Goal: Information Seeking & Learning: Learn about a topic

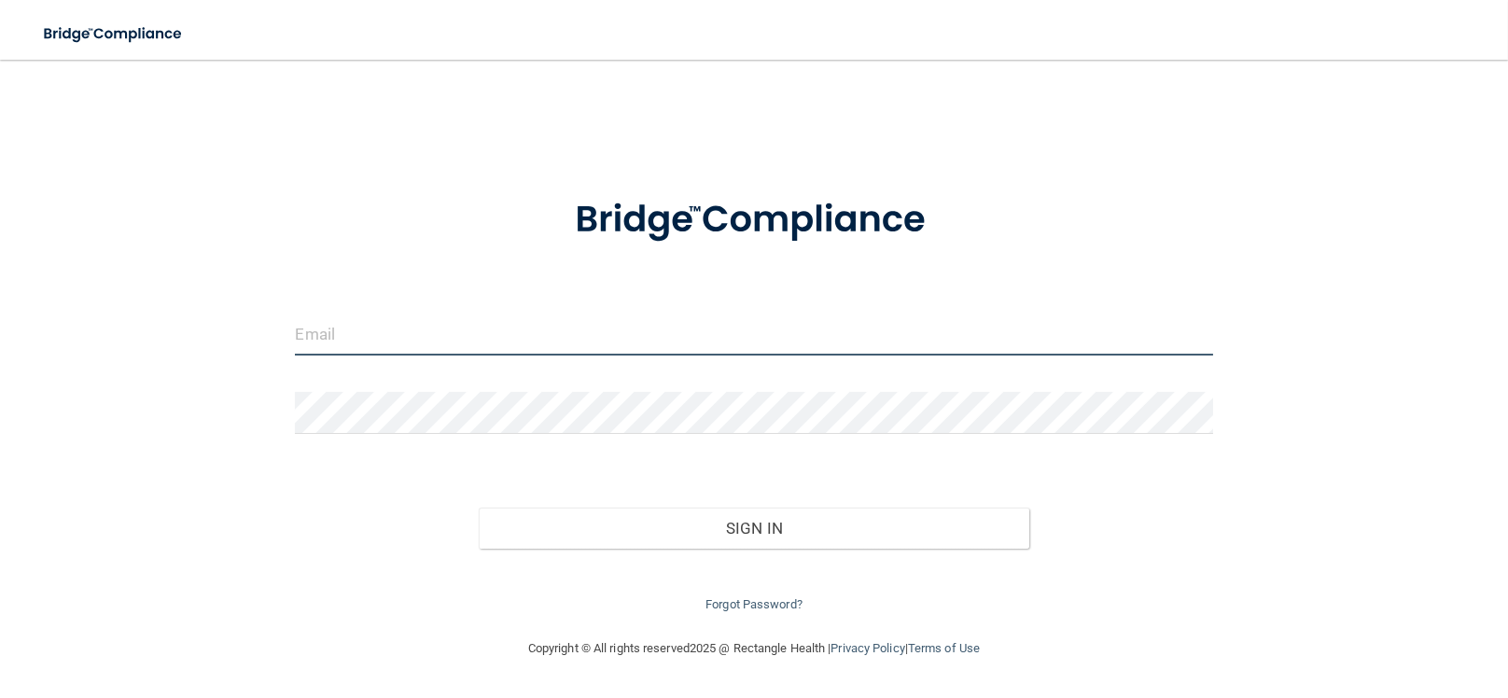
click at [595, 335] on input "email" at bounding box center [753, 334] width 917 height 42
drag, startPoint x: 447, startPoint y: 329, endPoint x: 502, endPoint y: 331, distance: 55.1
click at [502, 331] on input "[EMAIL_ADDRESS][DOMAIN_NAME]" at bounding box center [753, 334] width 917 height 42
type input "[EMAIL_ADDRESS][DOMAIN_NAME]"
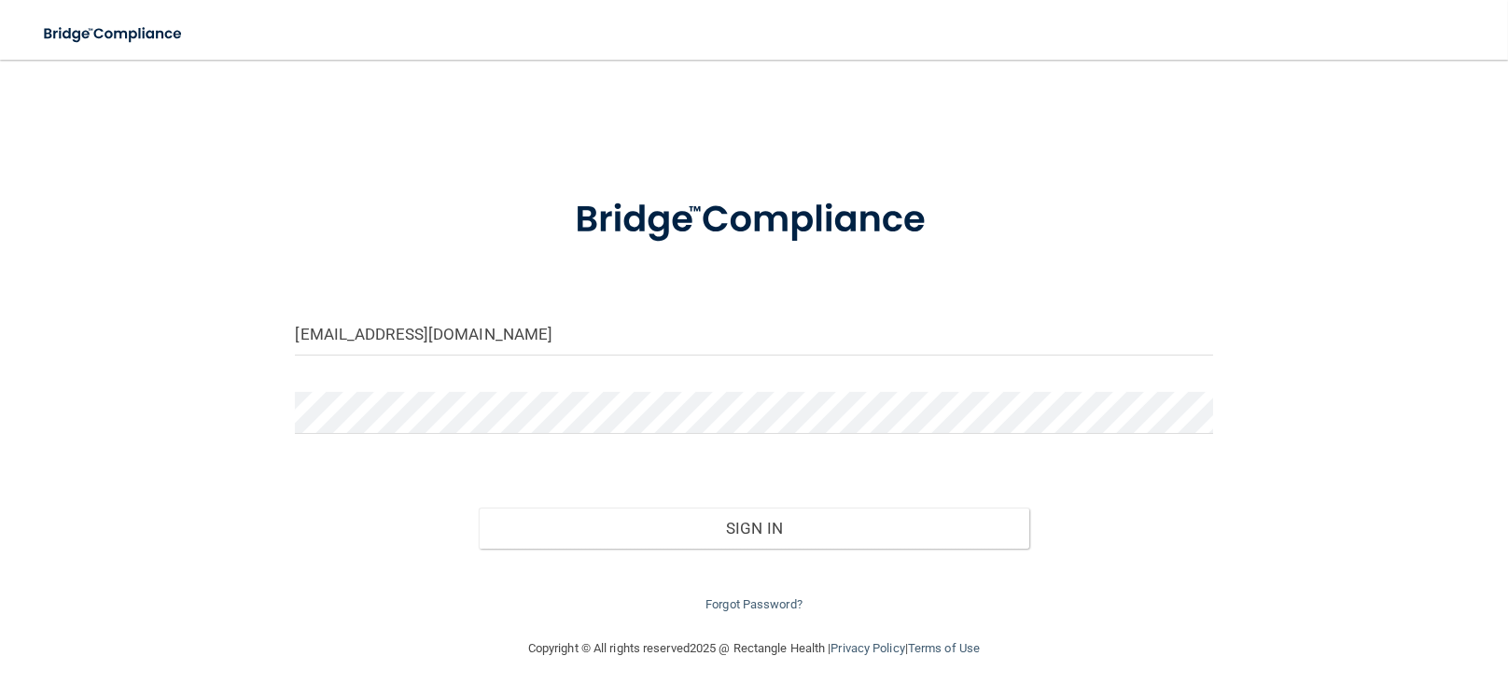
click at [507, 390] on form "[EMAIL_ADDRESS][DOMAIN_NAME] Invalid email/password. You don't have permission …" at bounding box center [753, 394] width 917 height 444
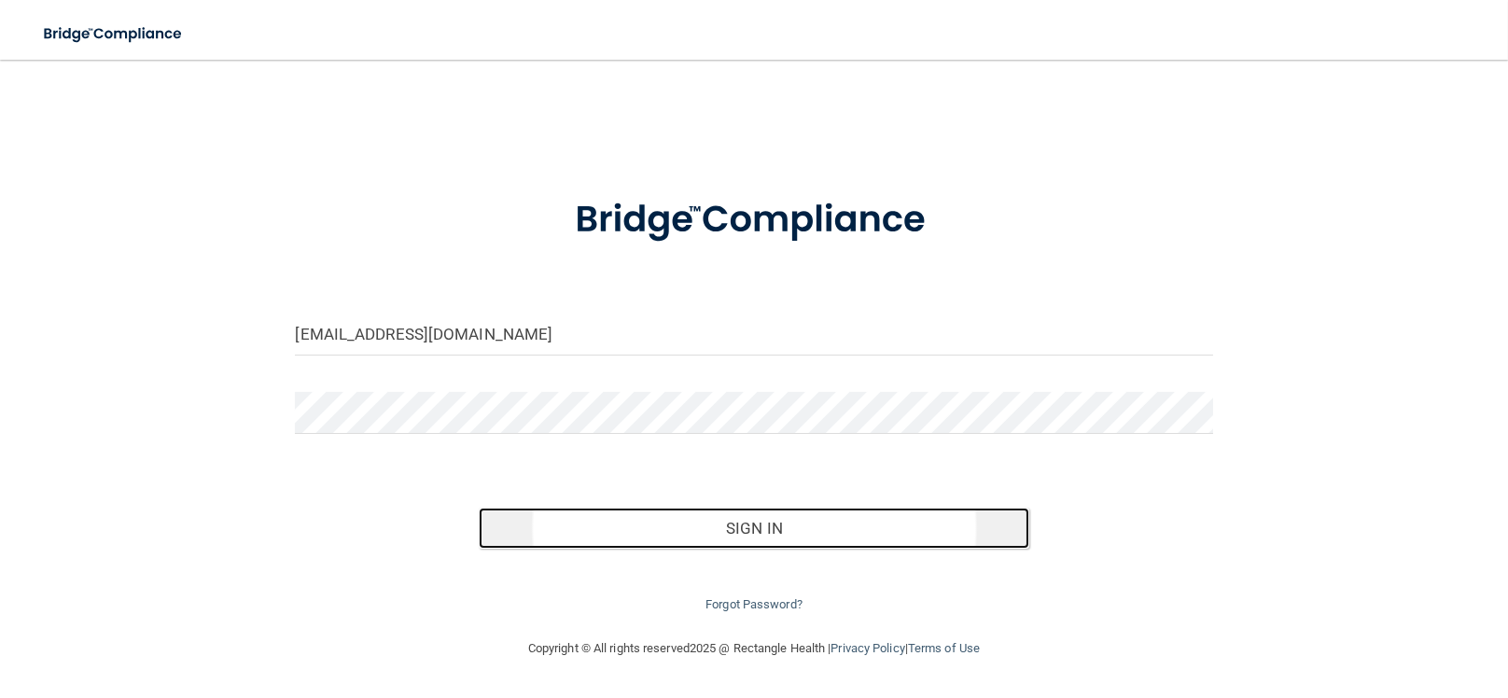
click at [644, 539] on button "Sign In" at bounding box center [754, 528] width 550 height 41
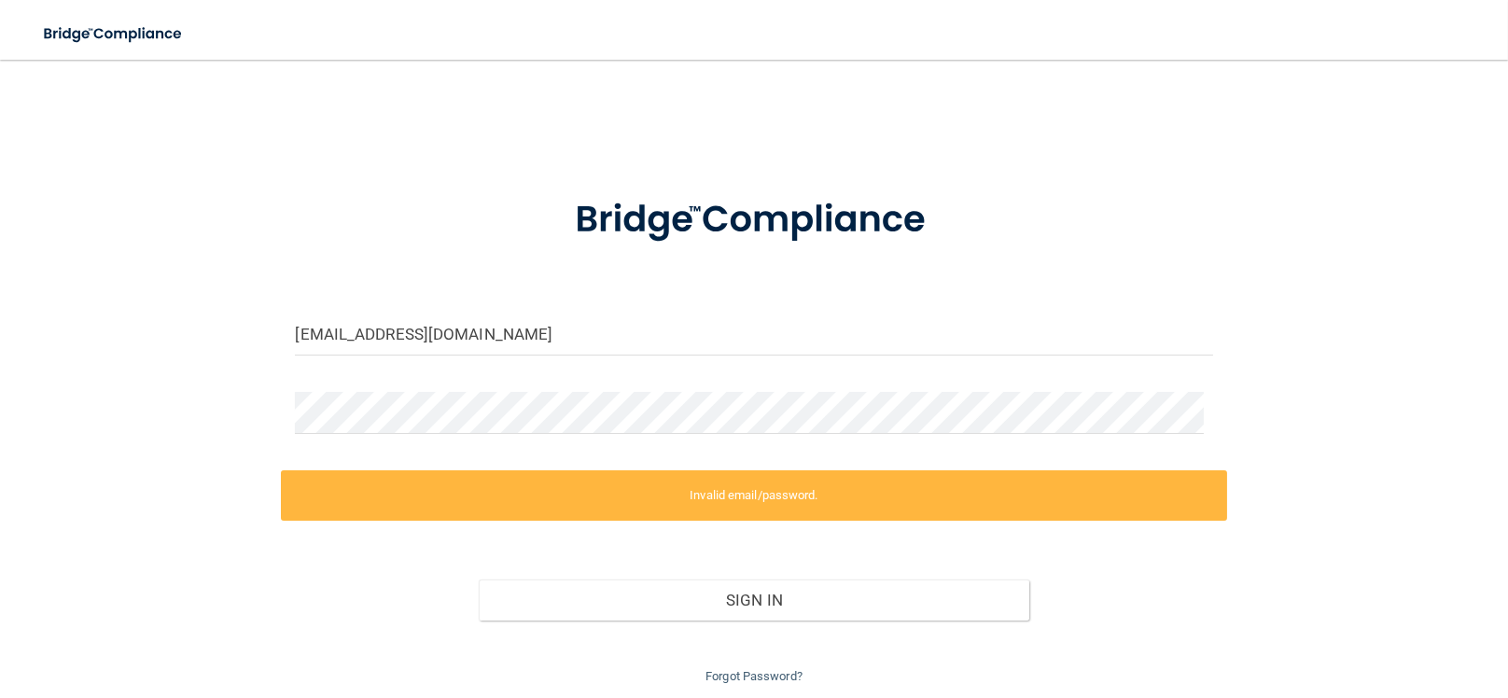
click at [657, 498] on label "Invalid email/password." at bounding box center [753, 495] width 945 height 50
click at [290, 414] on div at bounding box center [753, 420] width 945 height 56
click at [207, 409] on div "[EMAIL_ADDRESS][DOMAIN_NAME] Invalid email/password. You don't have permission …" at bounding box center [753, 382] width 1433 height 609
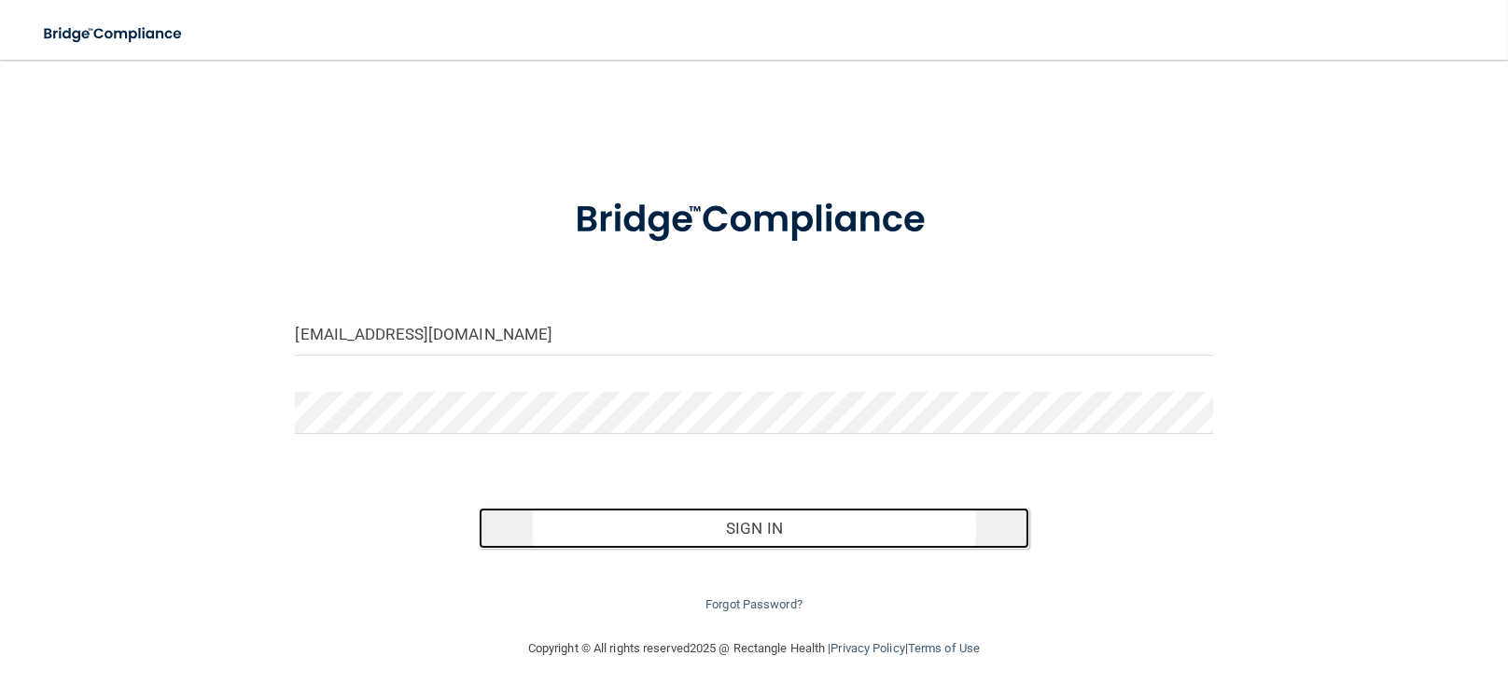
click at [523, 540] on button "Sign In" at bounding box center [754, 528] width 550 height 41
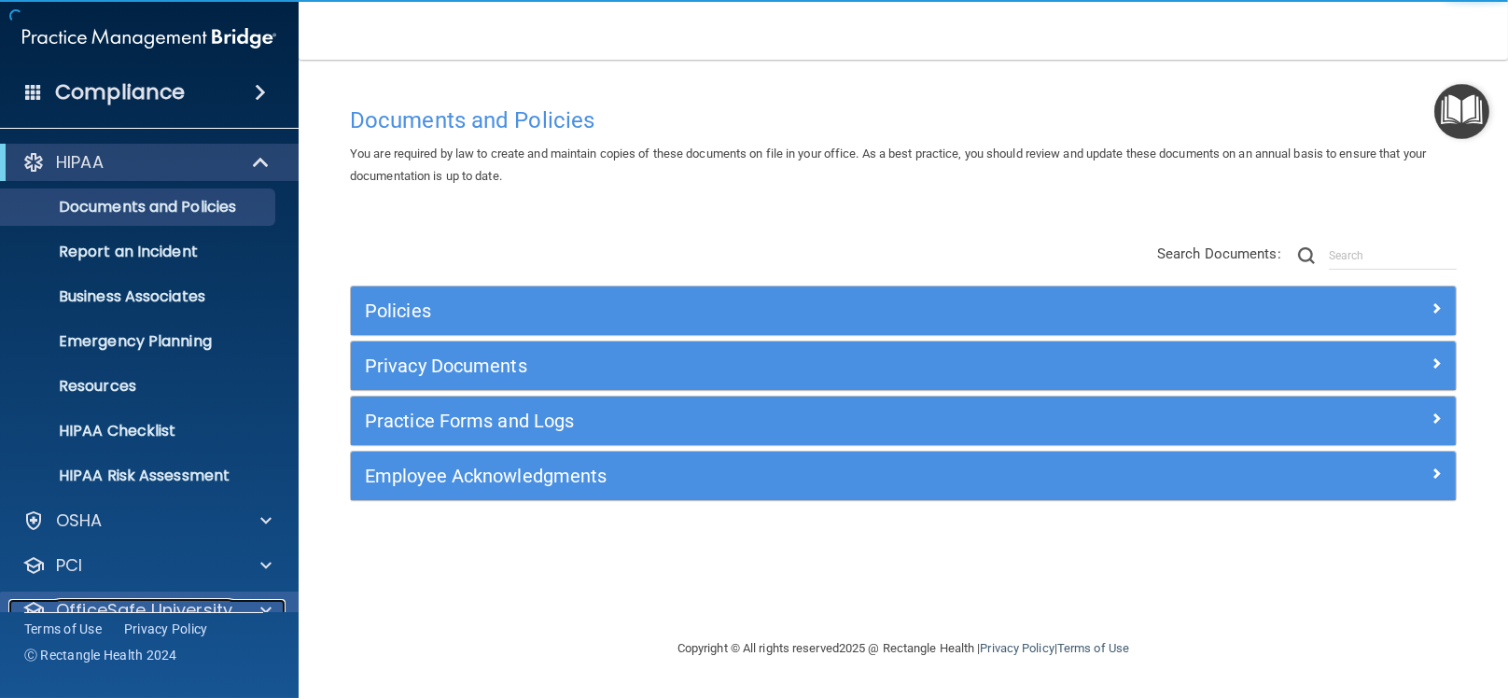
click at [247, 610] on div at bounding box center [263, 610] width 47 height 22
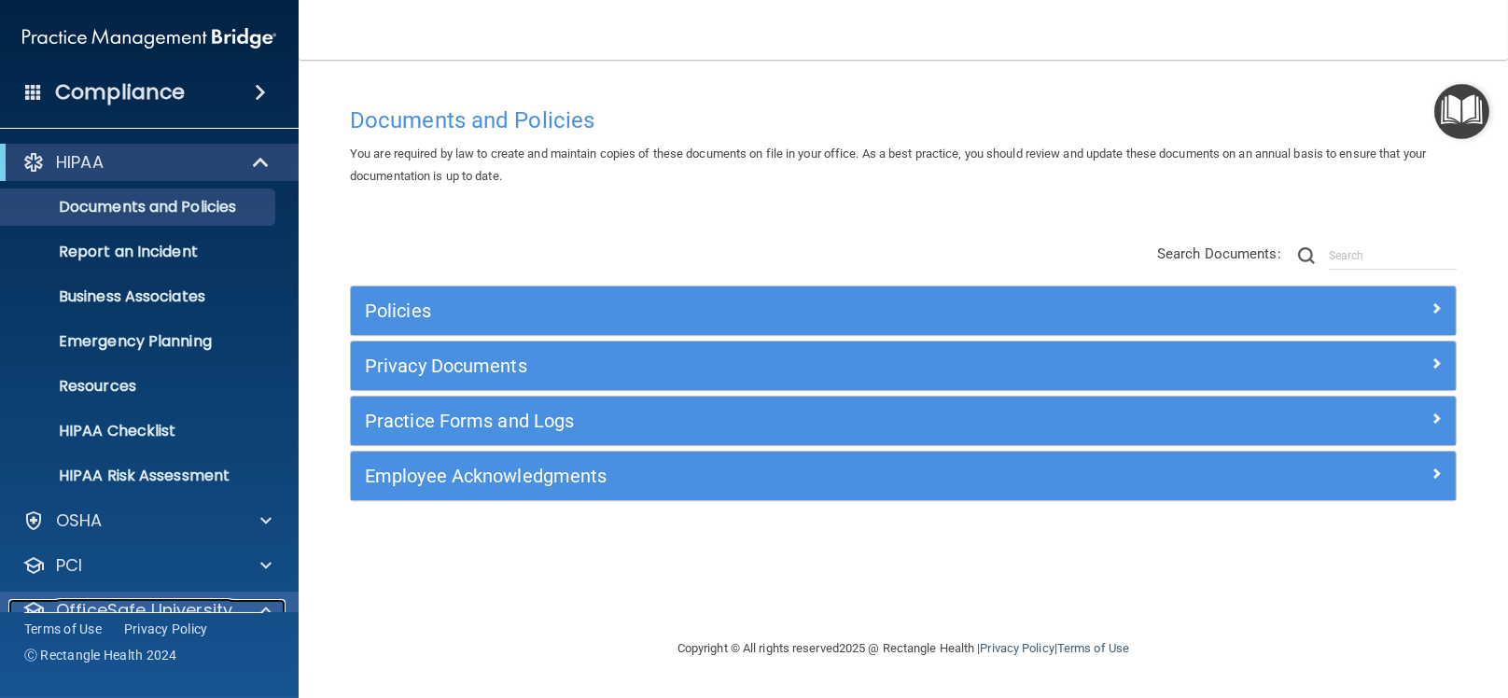
click at [266, 605] on span at bounding box center [265, 610] width 11 height 22
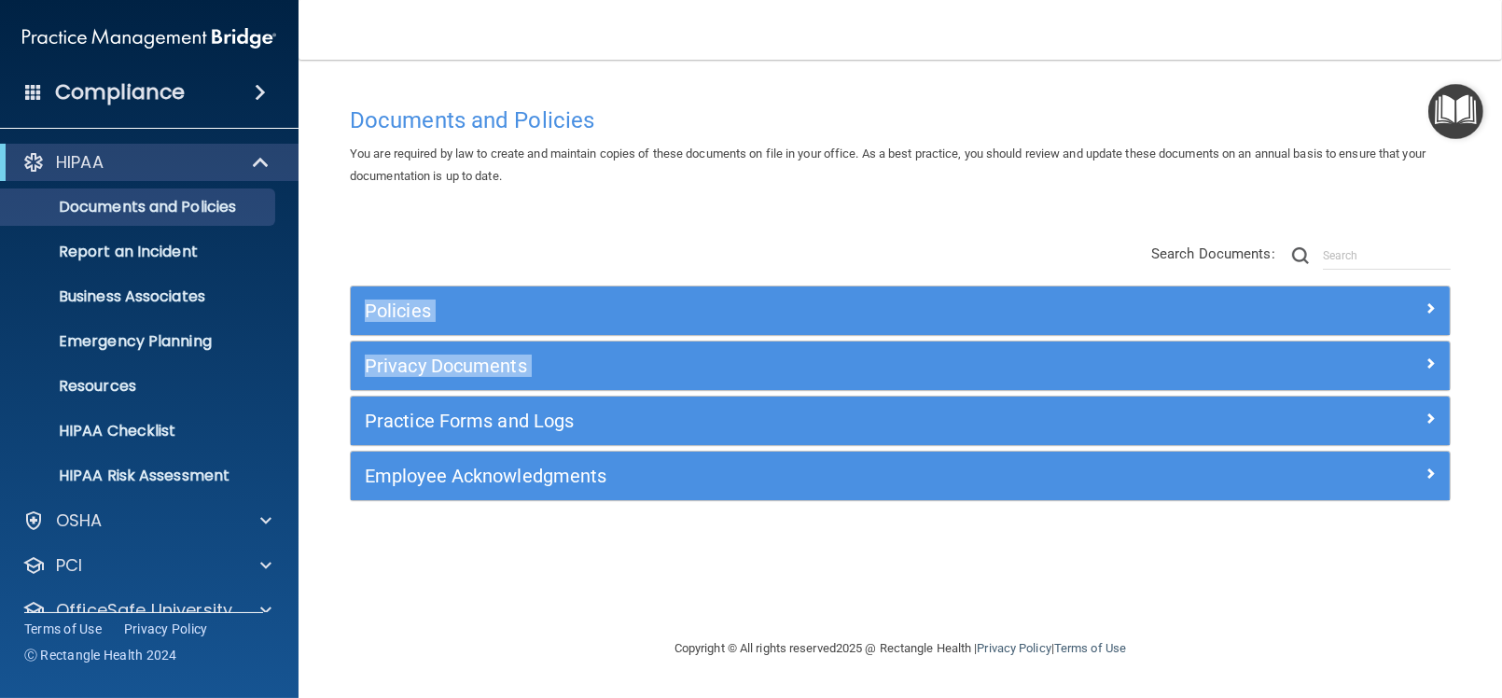
drag, startPoint x: 299, startPoint y: 232, endPoint x: 300, endPoint y: 419, distance: 186.6
click at [300, 415] on main "Documents and Policies You are required by law to create and maintain copies of…" at bounding box center [900, 379] width 1203 height 638
click at [263, 524] on span at bounding box center [265, 520] width 11 height 22
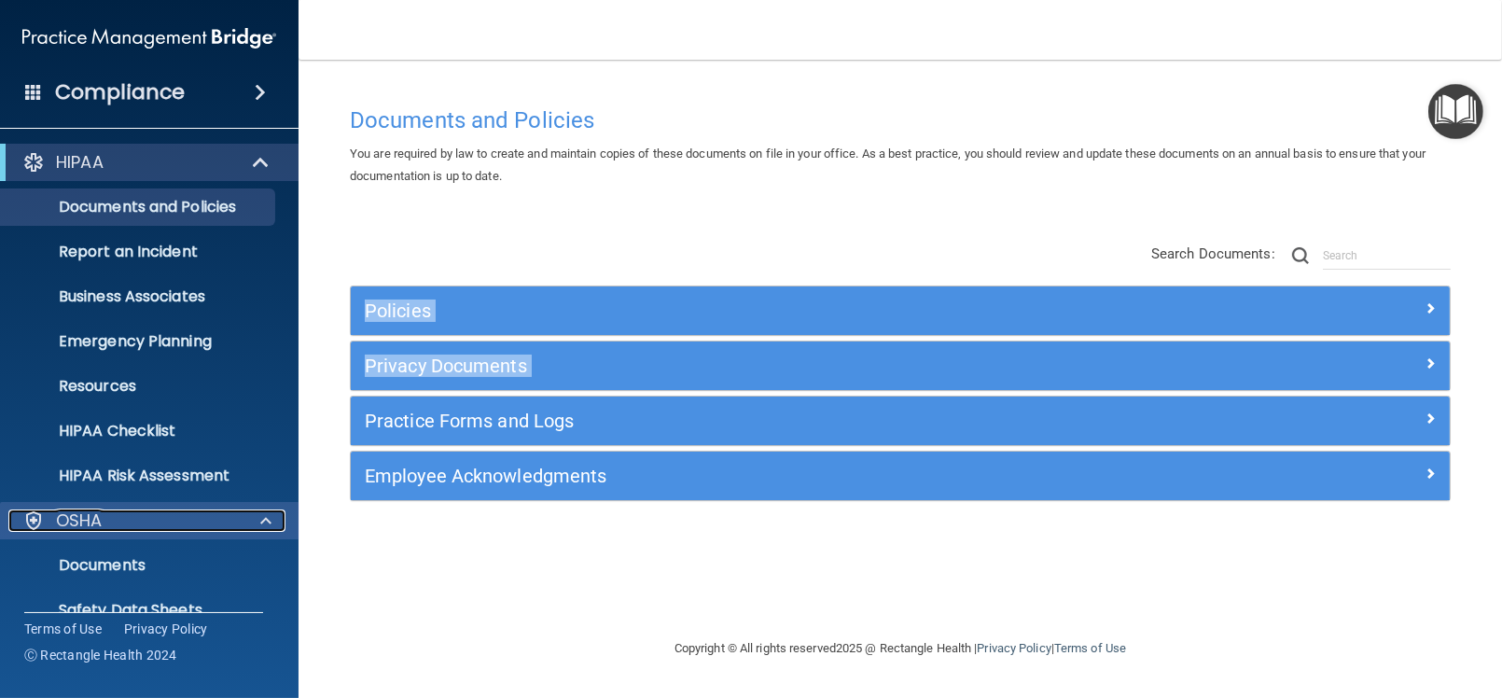
click at [264, 522] on span at bounding box center [265, 520] width 11 height 22
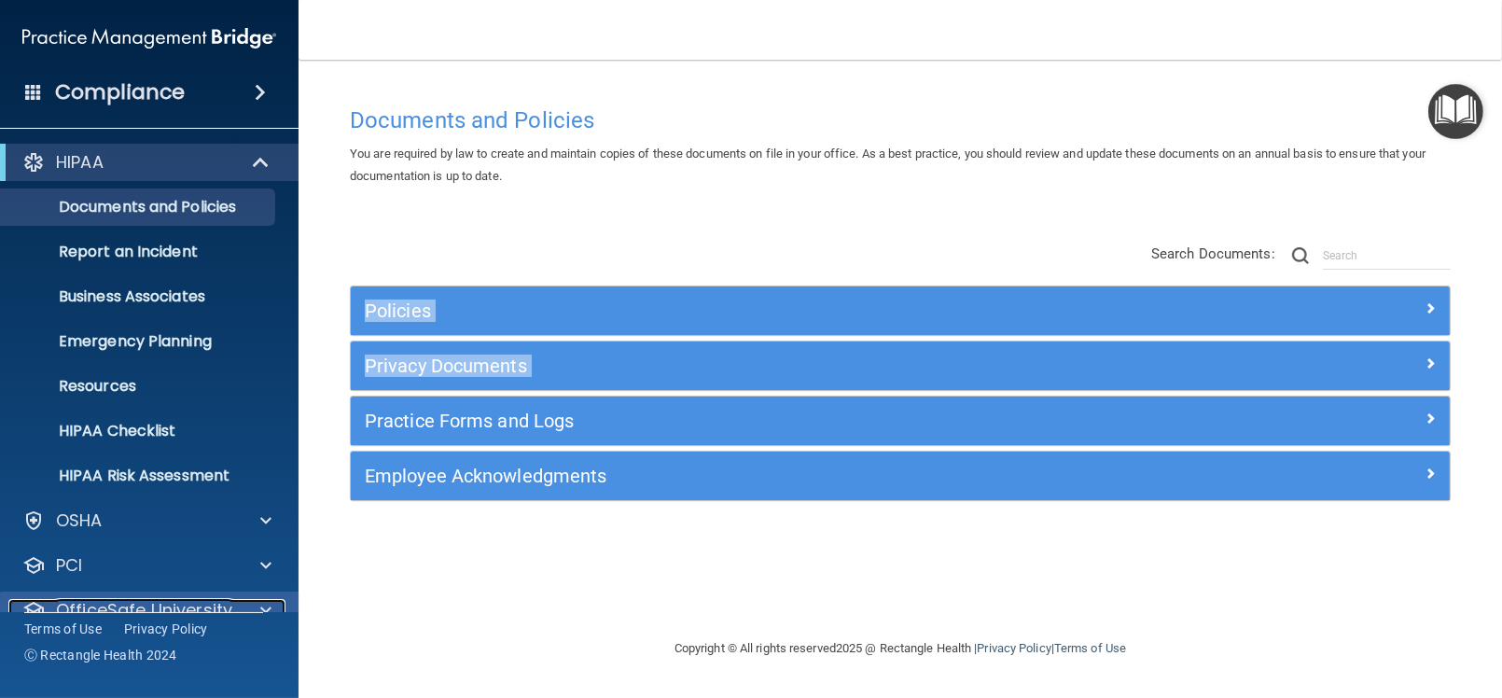
click at [145, 607] on p "OfficeSafe University" at bounding box center [144, 610] width 176 height 22
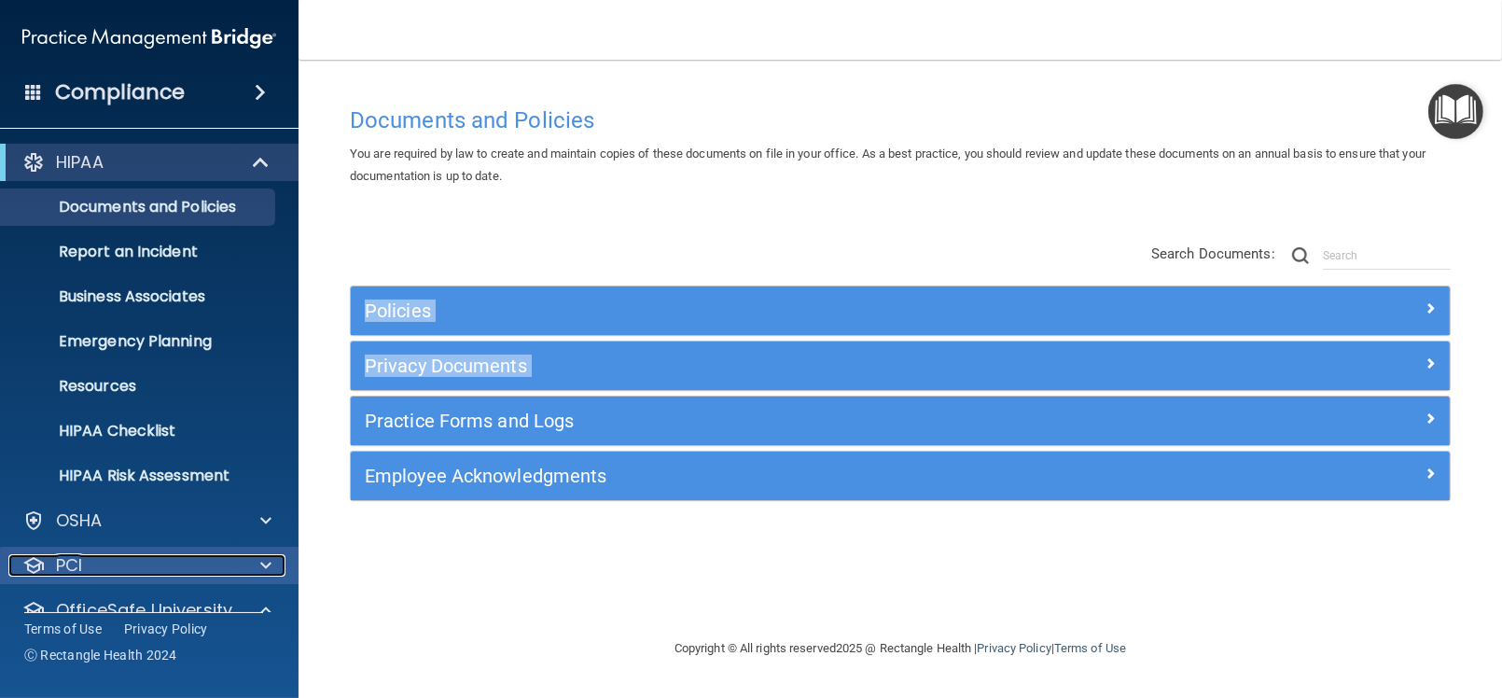
click at [90, 560] on div "PCI" at bounding box center [123, 565] width 231 height 22
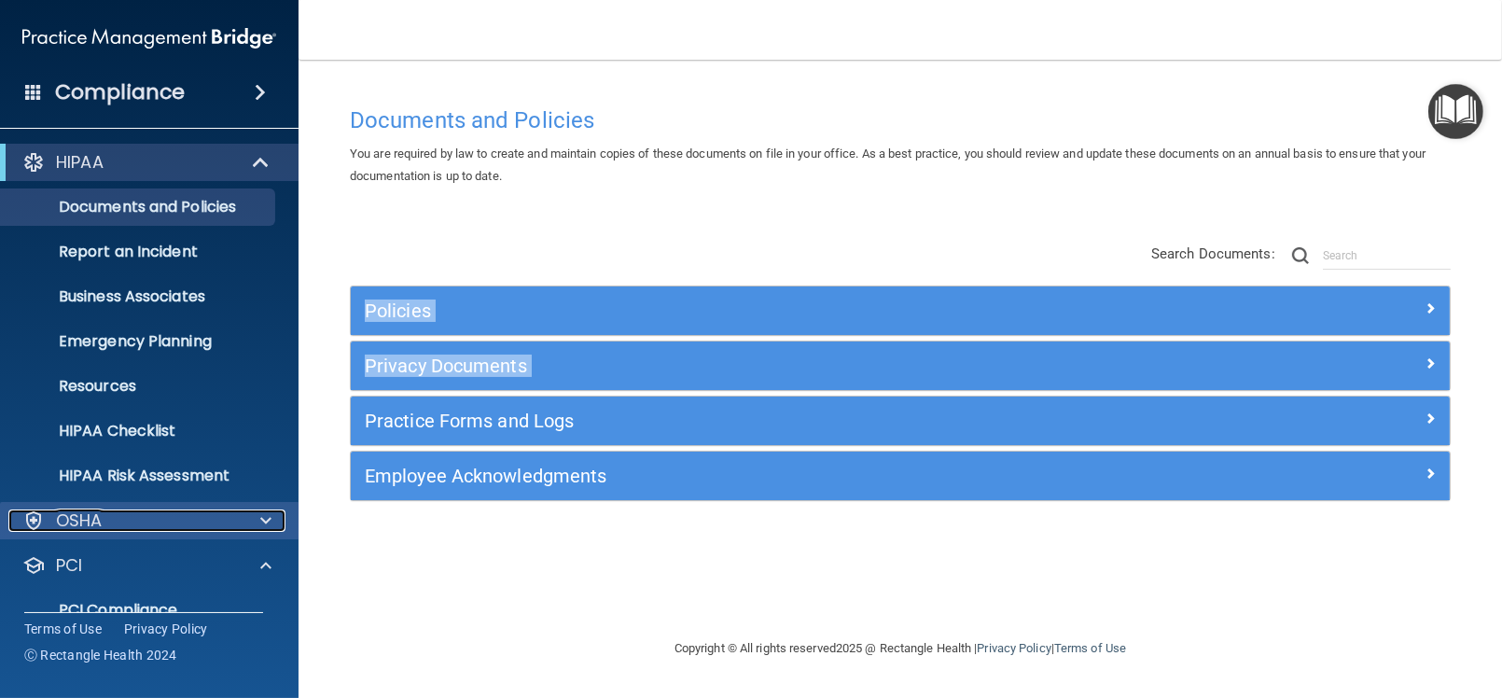
click at [98, 528] on p "OSHA" at bounding box center [79, 520] width 47 height 22
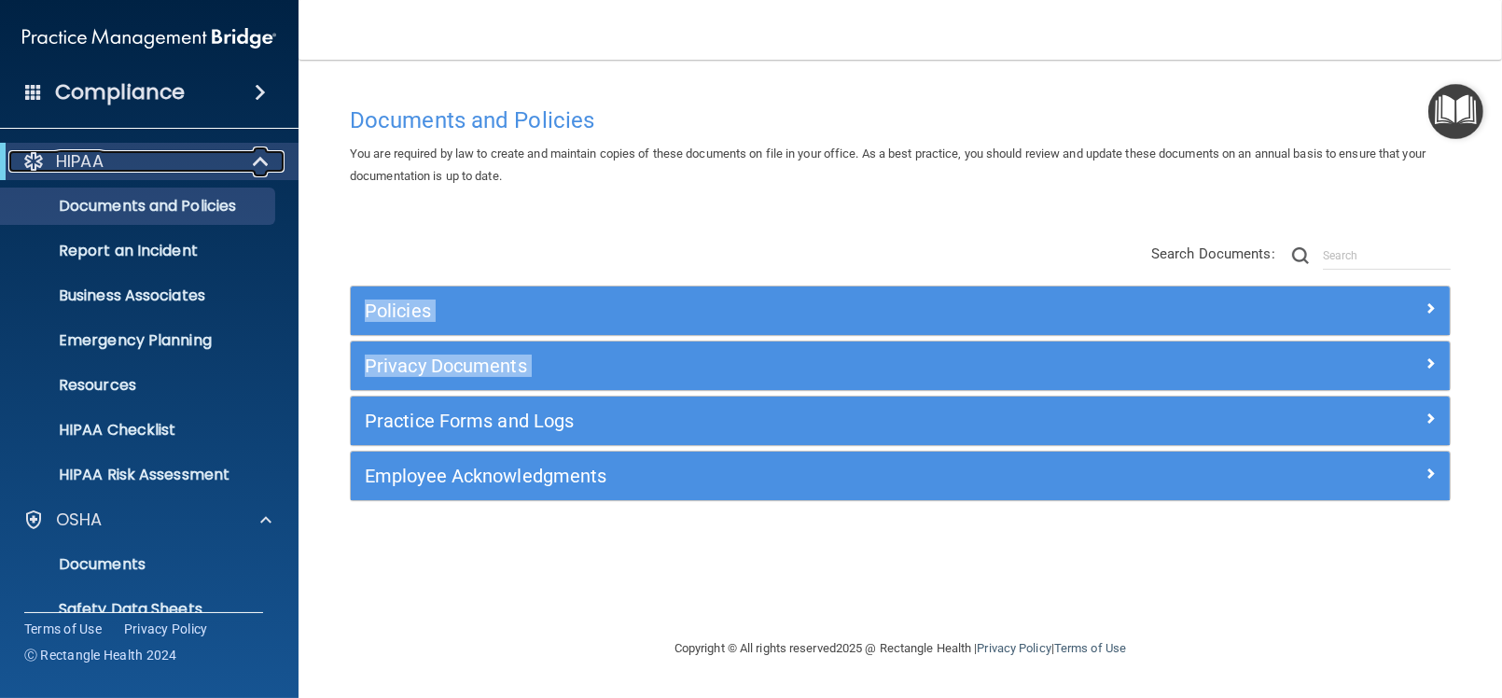
click at [257, 161] on span at bounding box center [263, 161] width 16 height 22
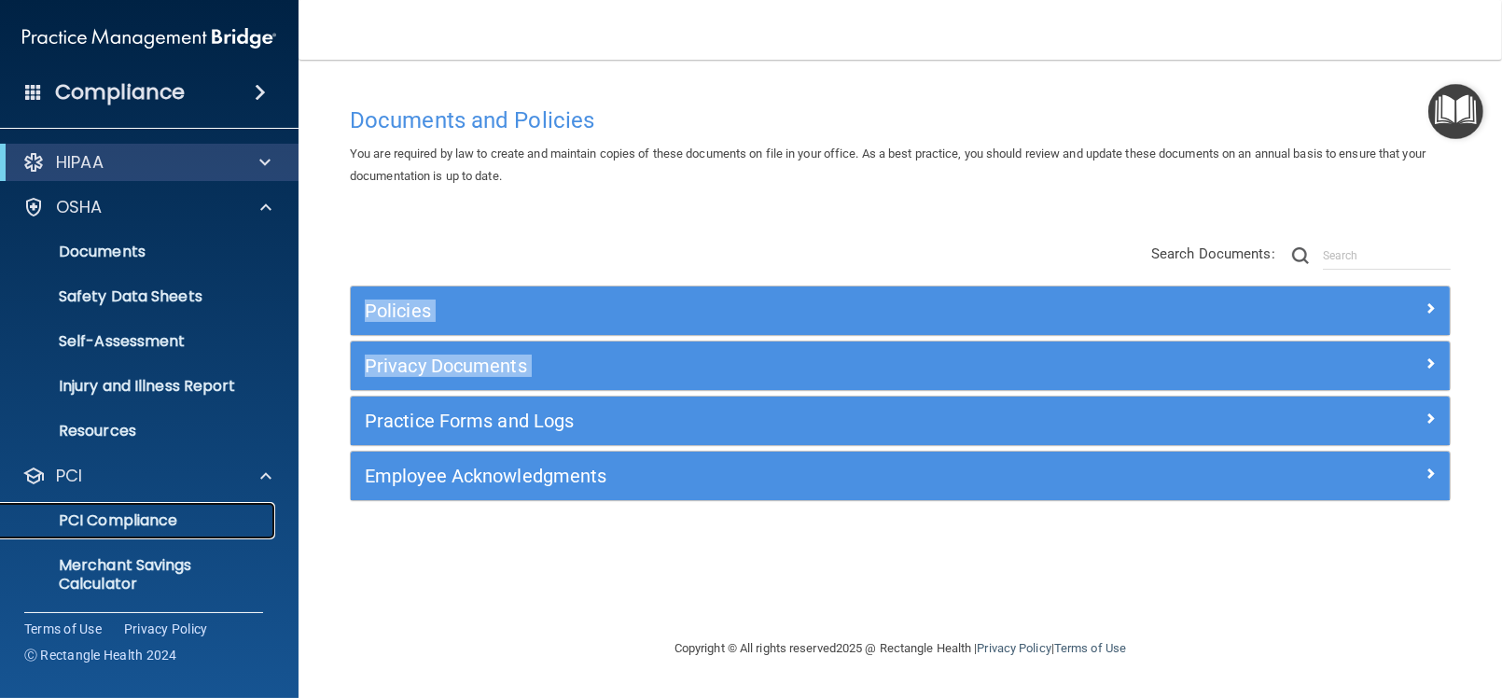
click at [170, 515] on p "PCI Compliance" at bounding box center [139, 520] width 255 height 19
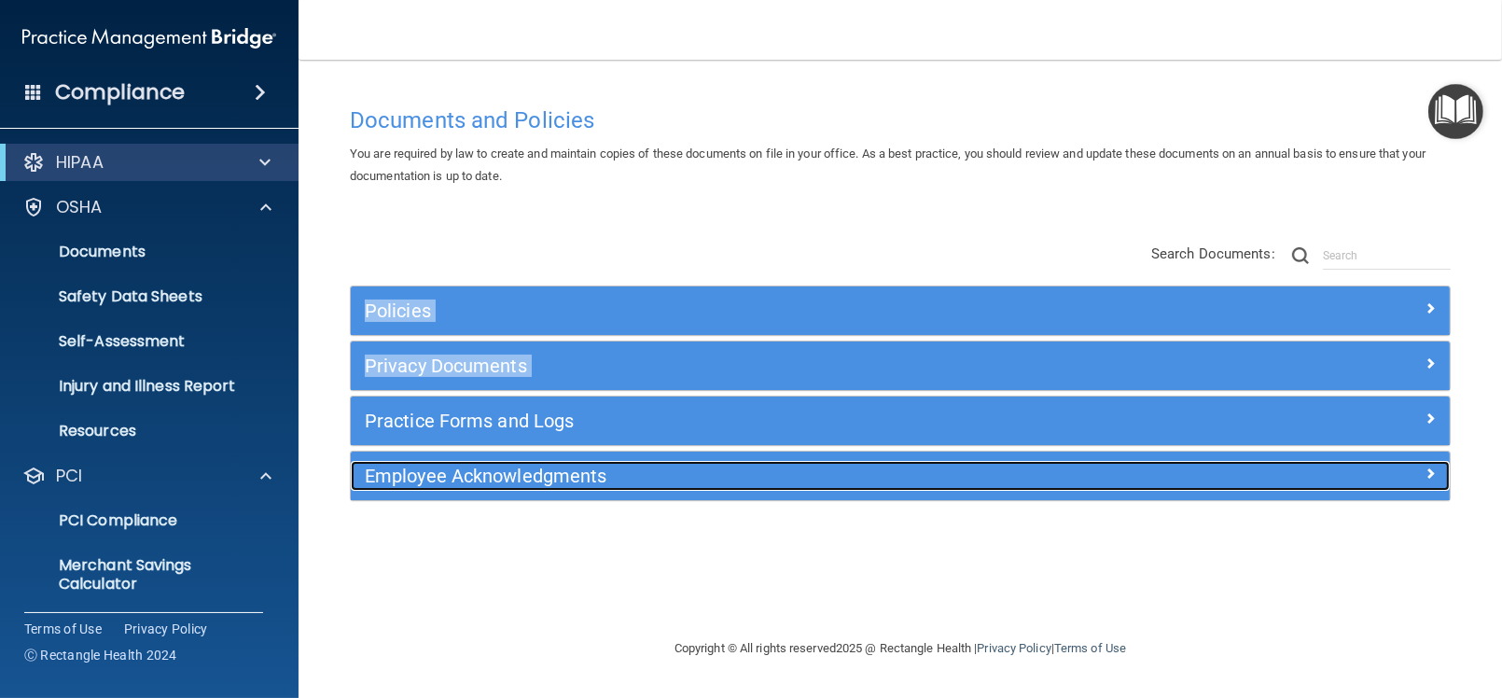
click at [475, 485] on div "Employee Acknowledgments" at bounding box center [763, 476] width 825 height 30
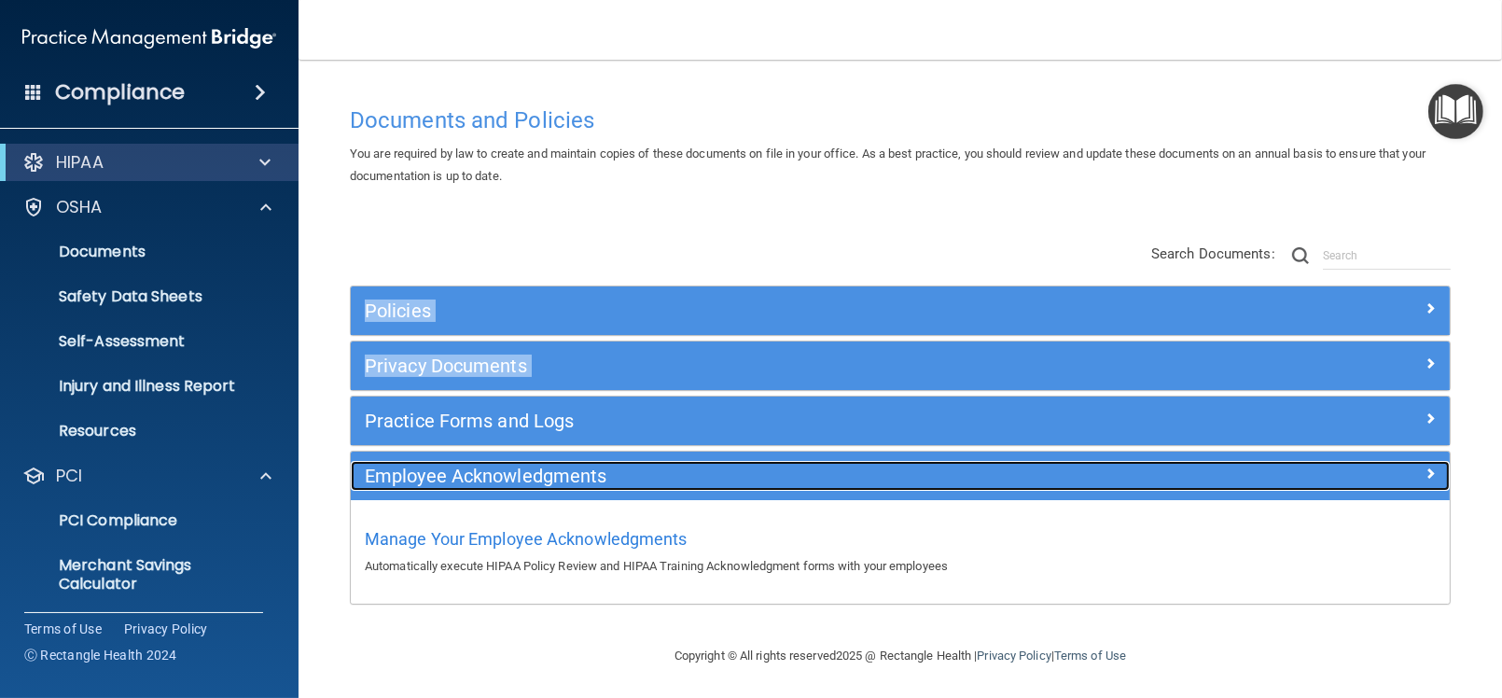
click at [475, 485] on div "Employee Acknowledgments" at bounding box center [763, 476] width 825 height 30
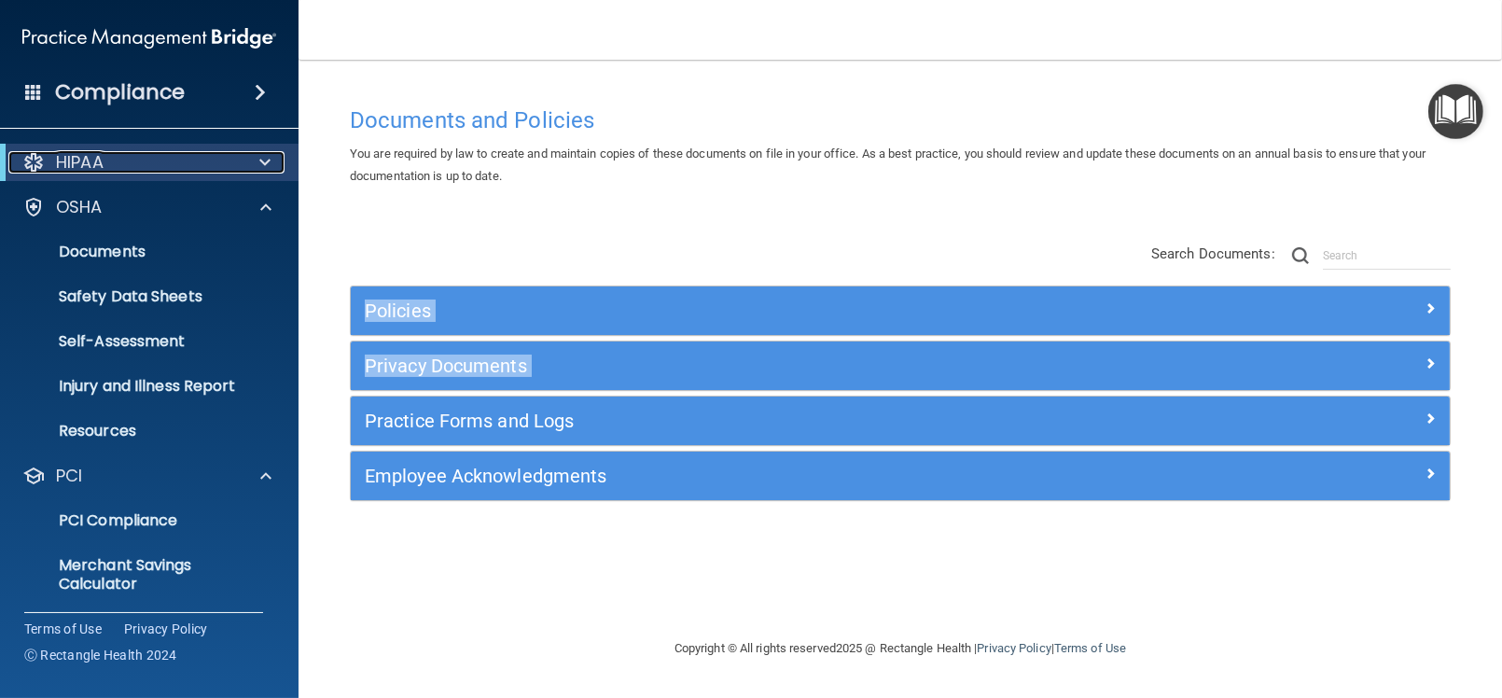
click at [261, 159] on span at bounding box center [264, 162] width 11 height 22
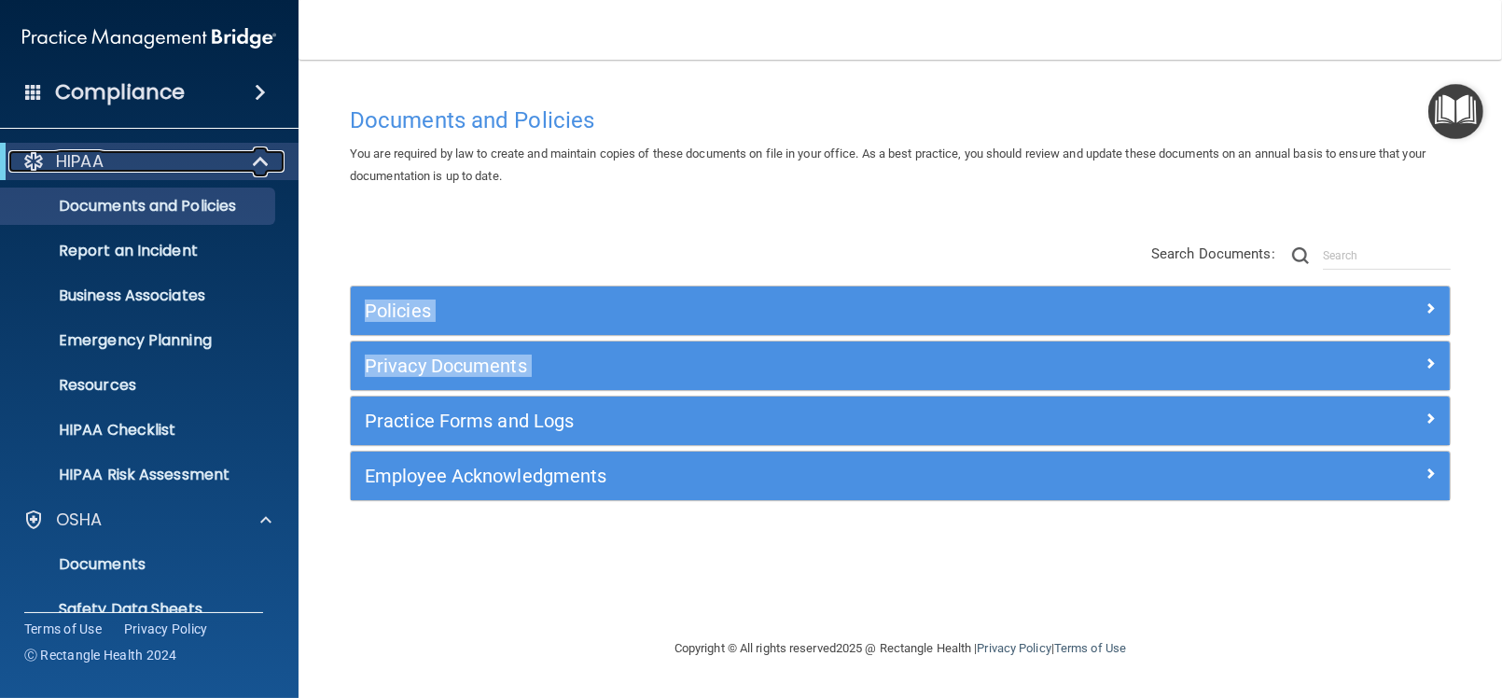
click at [261, 159] on span at bounding box center [263, 161] width 16 height 22
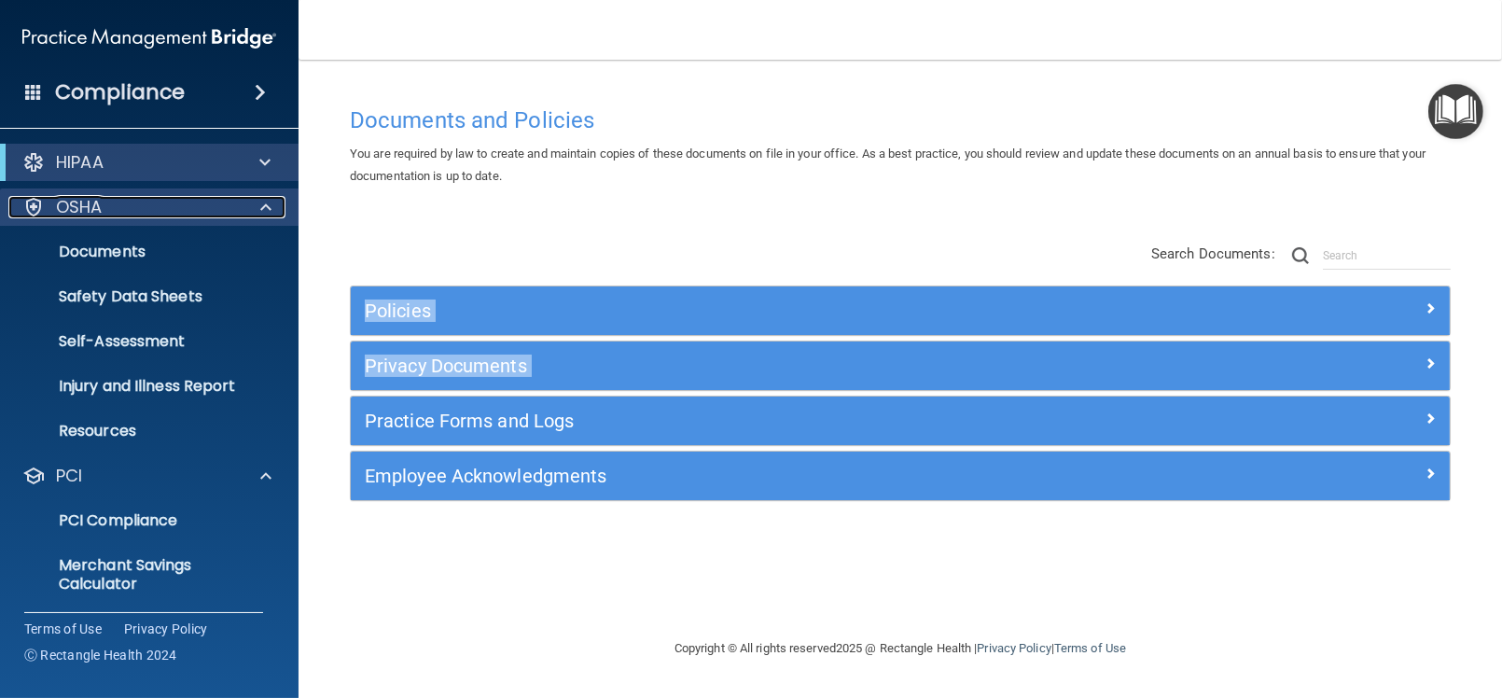
click at [261, 203] on span at bounding box center [265, 207] width 11 height 22
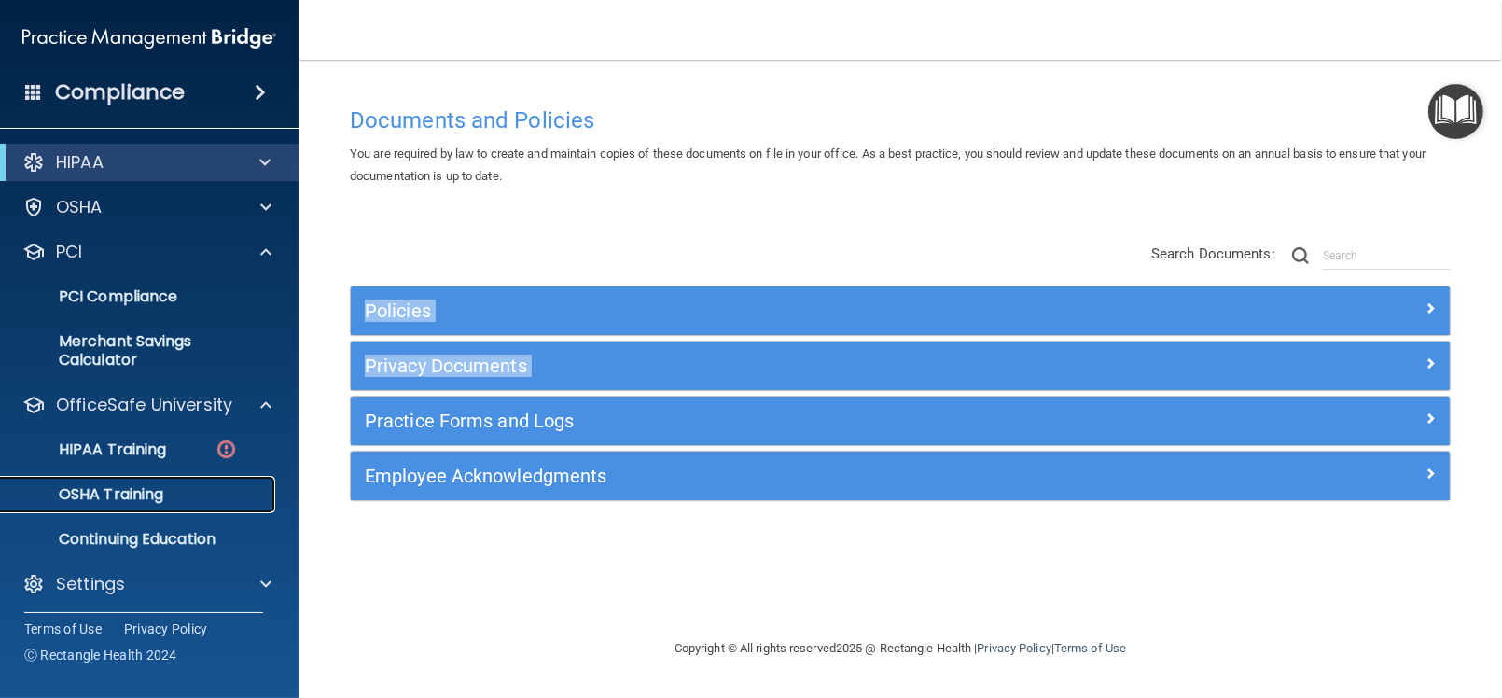
click at [149, 498] on p "OSHA Training" at bounding box center [87, 494] width 151 height 19
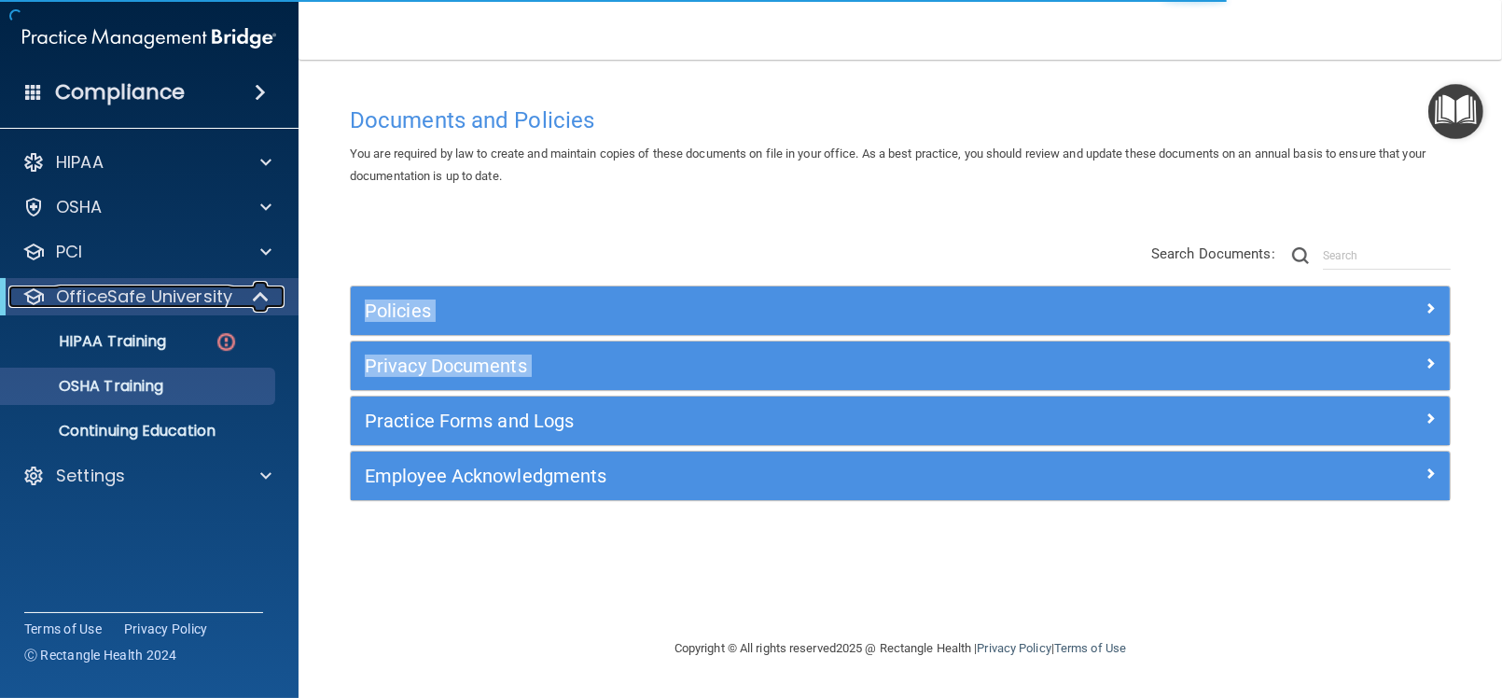
click at [258, 292] on span at bounding box center [263, 296] width 16 height 22
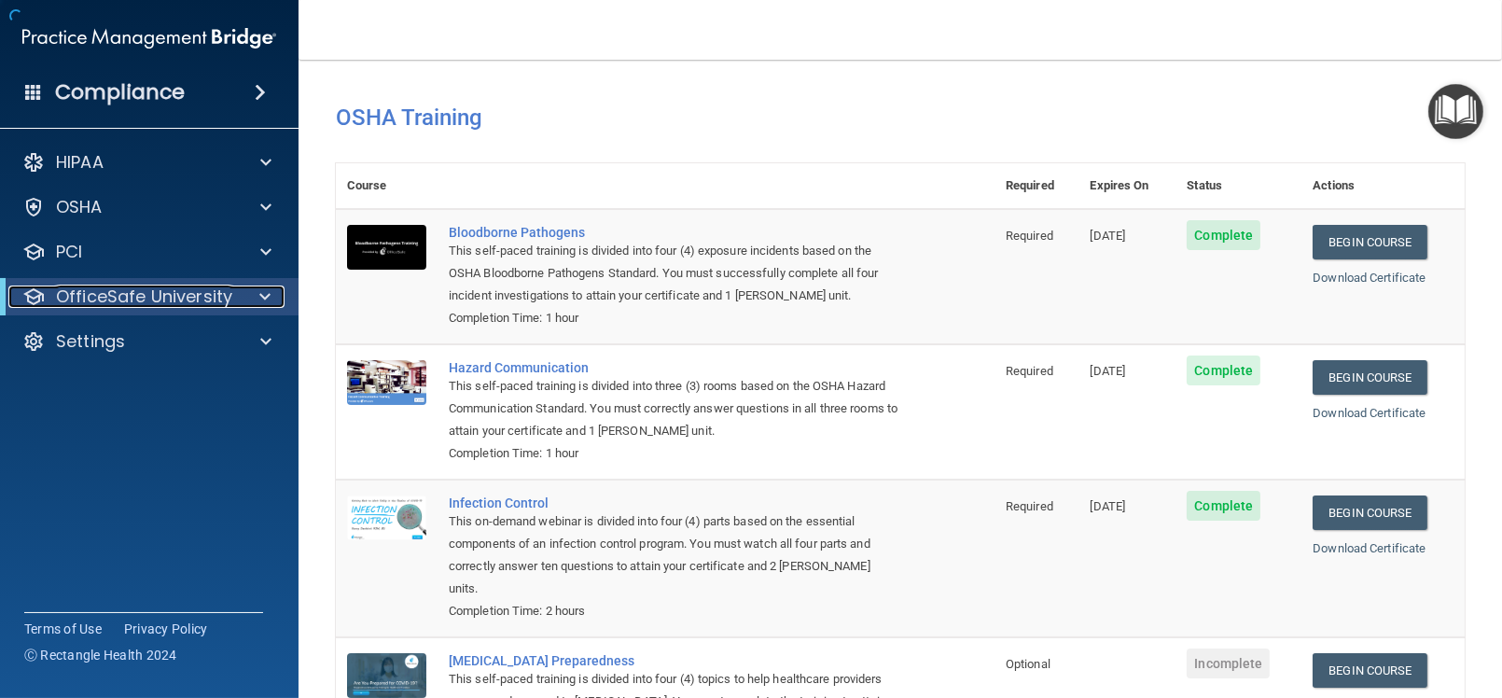
click at [258, 292] on div at bounding box center [262, 296] width 46 height 22
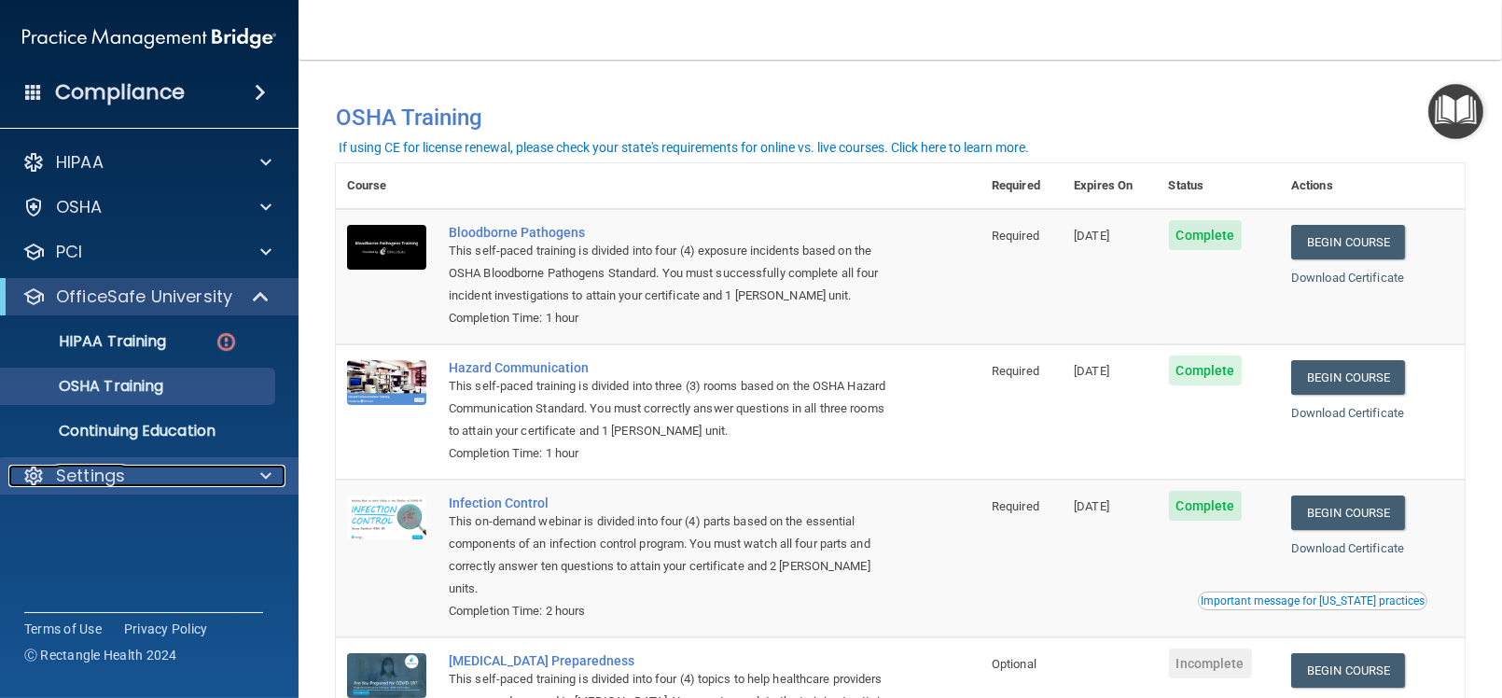
click at [268, 478] on span at bounding box center [265, 476] width 11 height 22
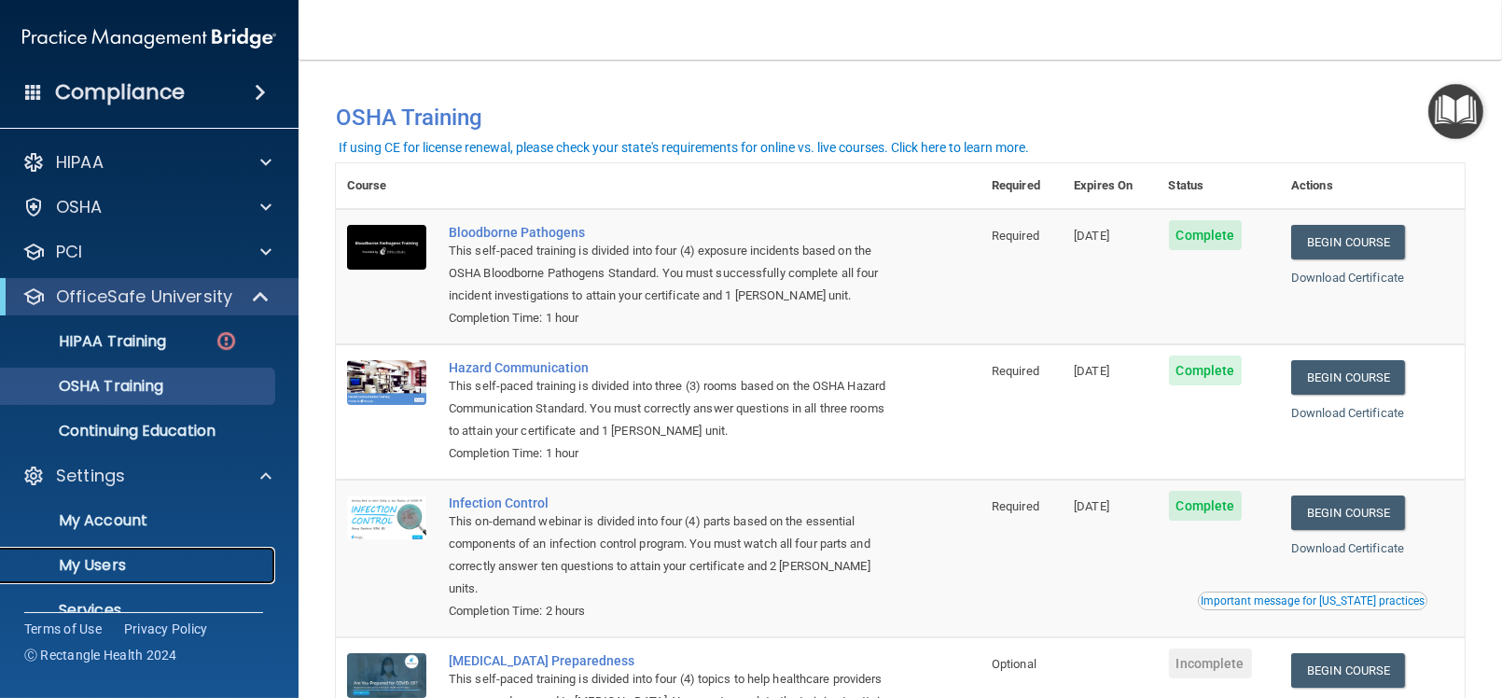
click at [105, 556] on p "My Users" at bounding box center [139, 565] width 255 height 19
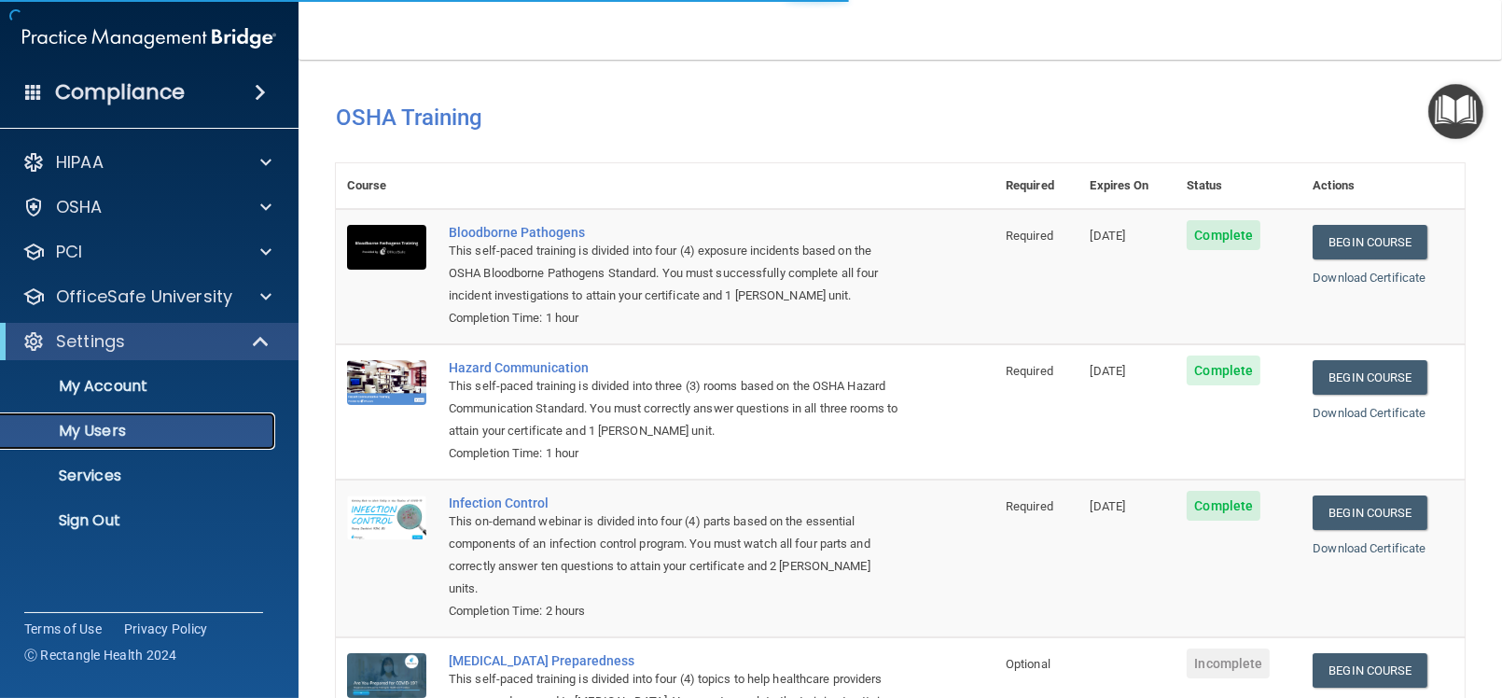
click at [89, 436] on p "My Users" at bounding box center [139, 431] width 255 height 19
select select "20"
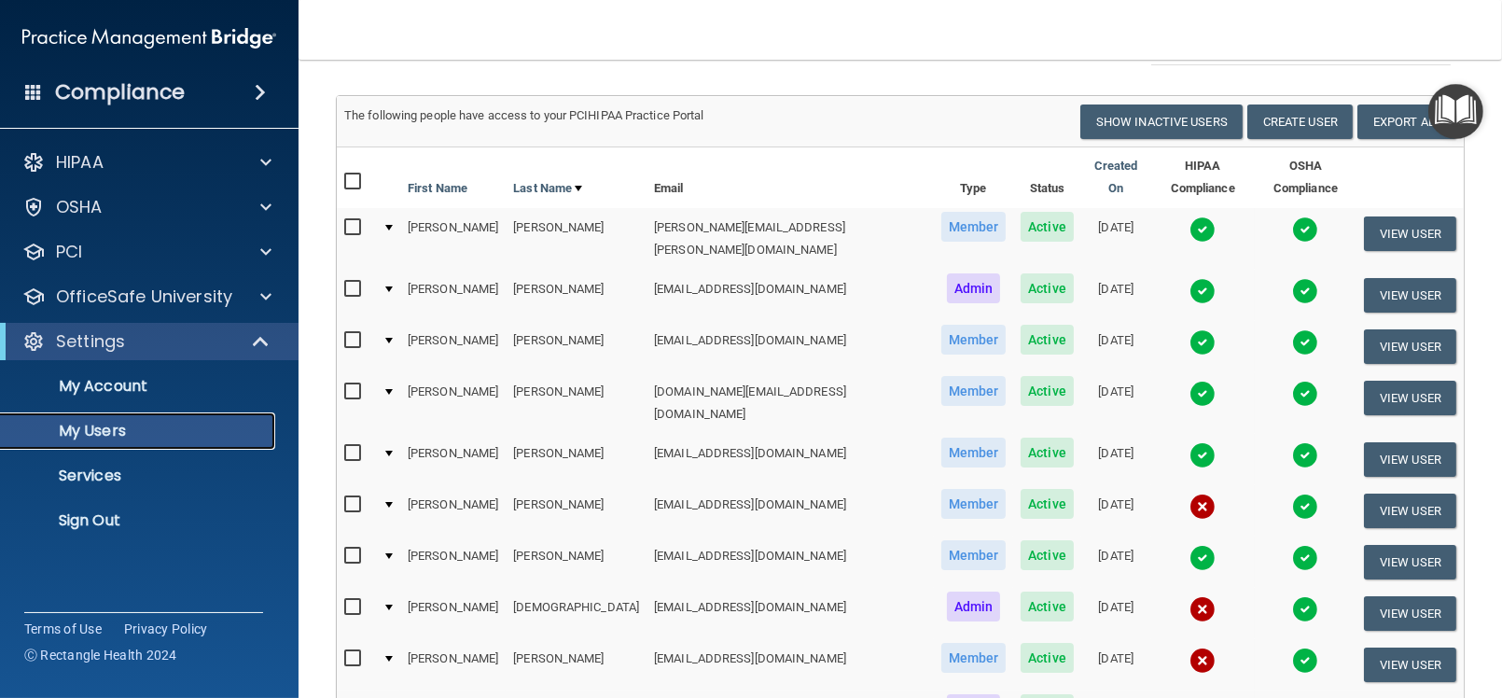
scroll to position [90, 0]
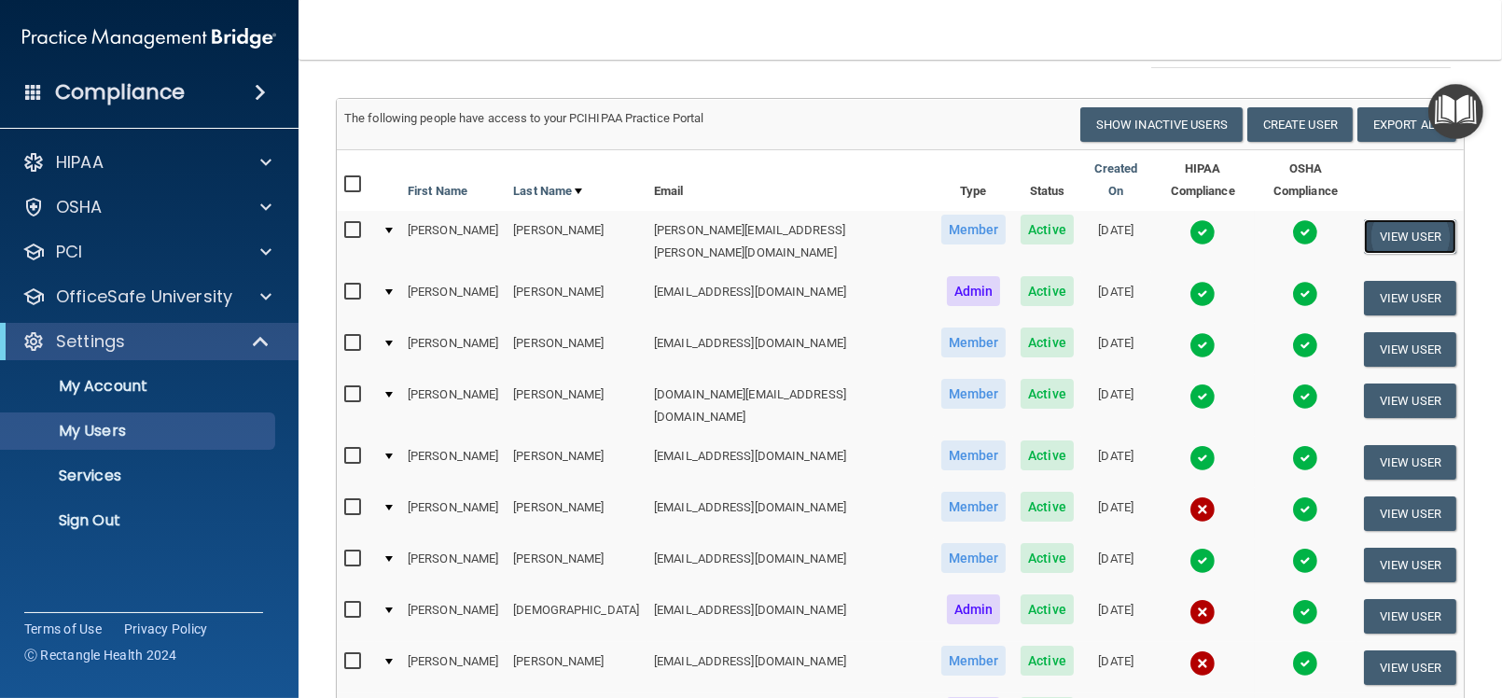
click at [1364, 219] on button "View User" at bounding box center [1410, 236] width 92 height 35
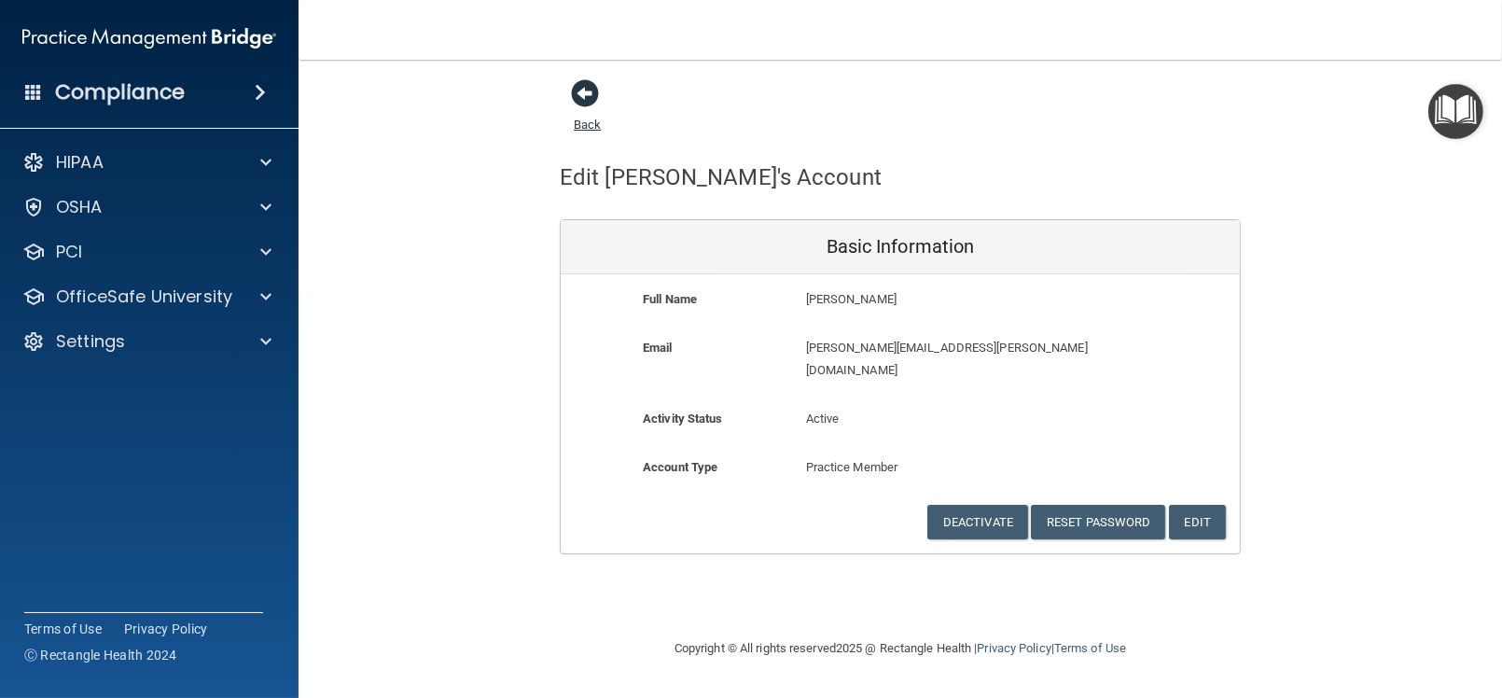
click at [588, 89] on span at bounding box center [585, 93] width 28 height 28
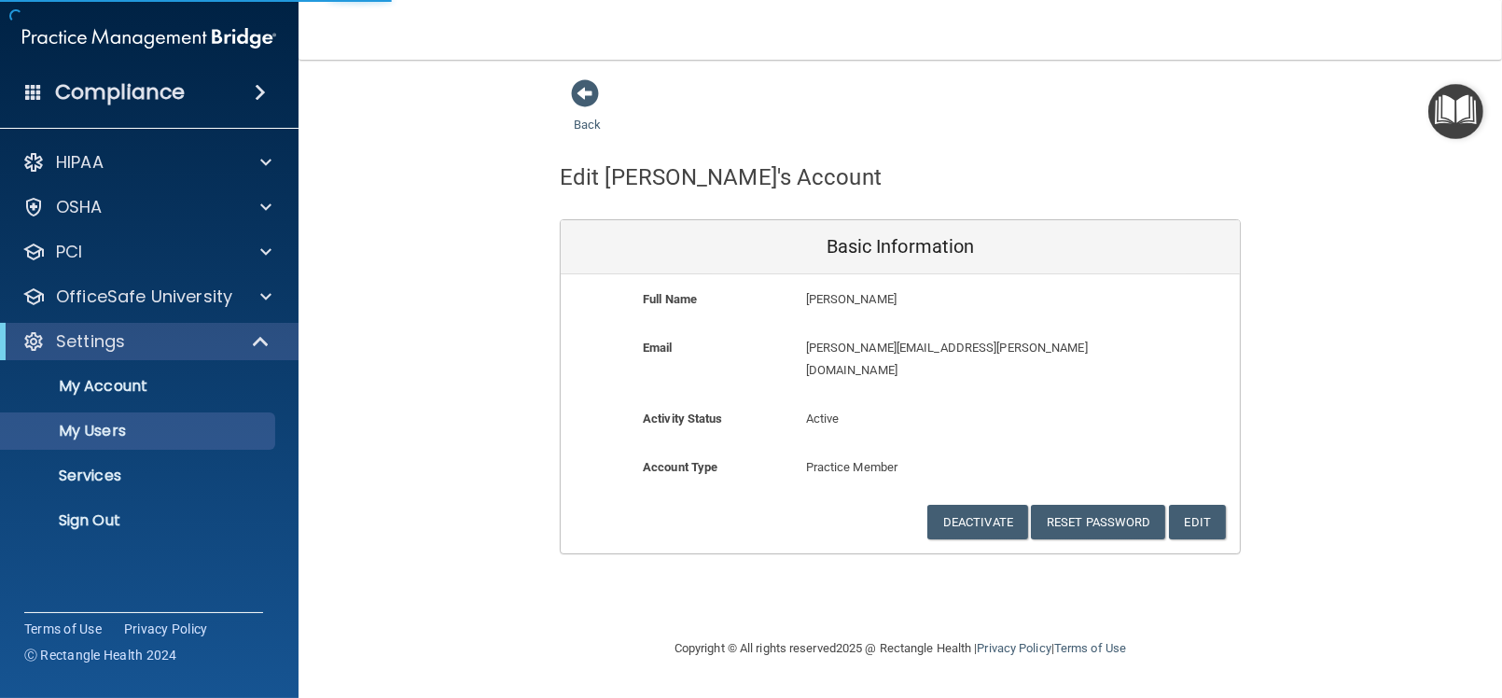
select select "20"
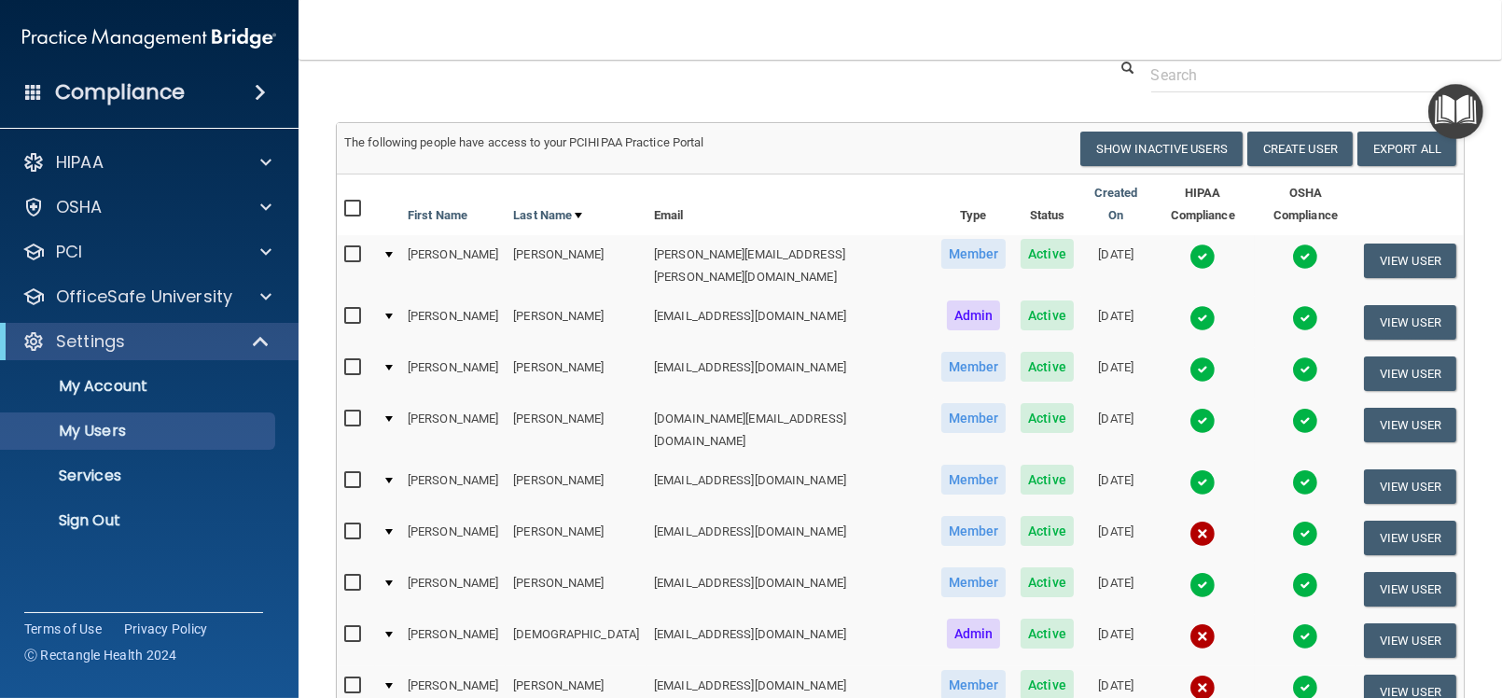
scroll to position [56, 0]
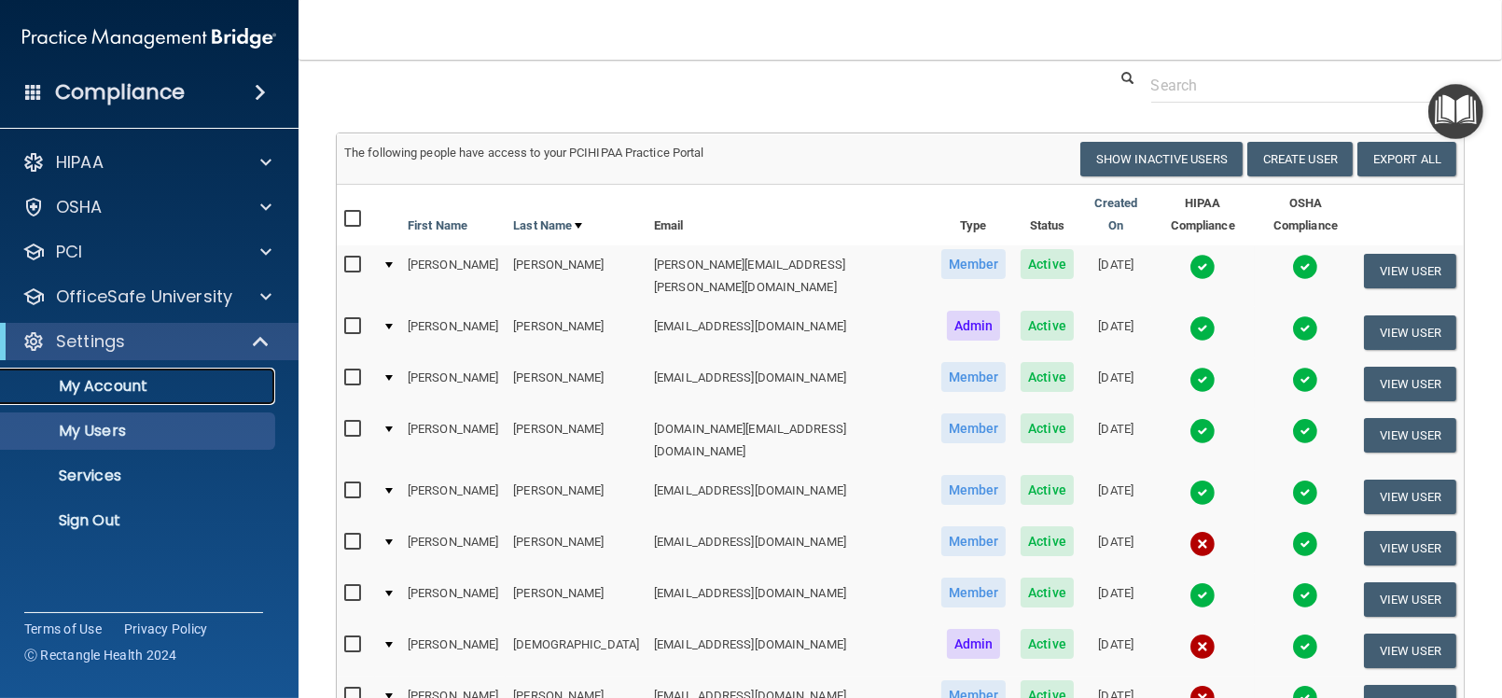
click at [124, 386] on p "My Account" at bounding box center [139, 386] width 255 height 19
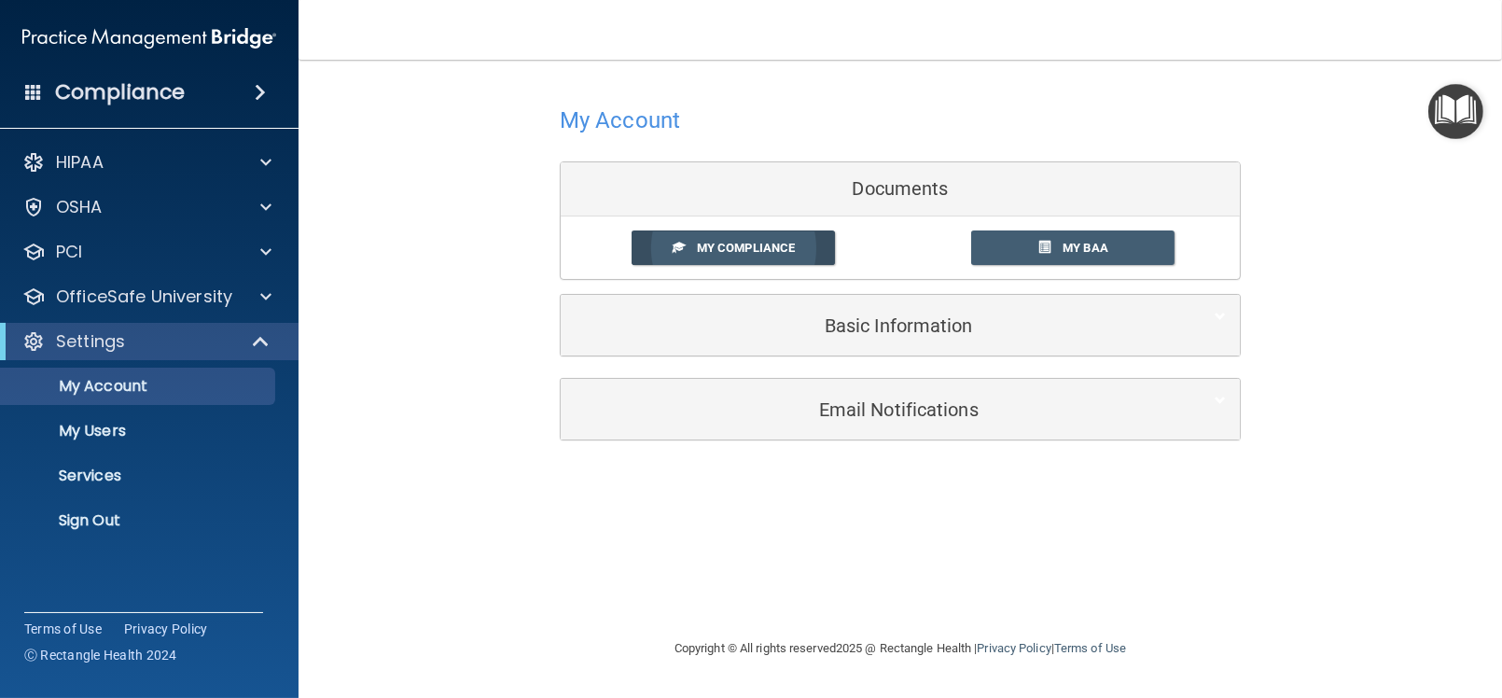
click at [736, 246] on span "My Compliance" at bounding box center [746, 248] width 98 height 14
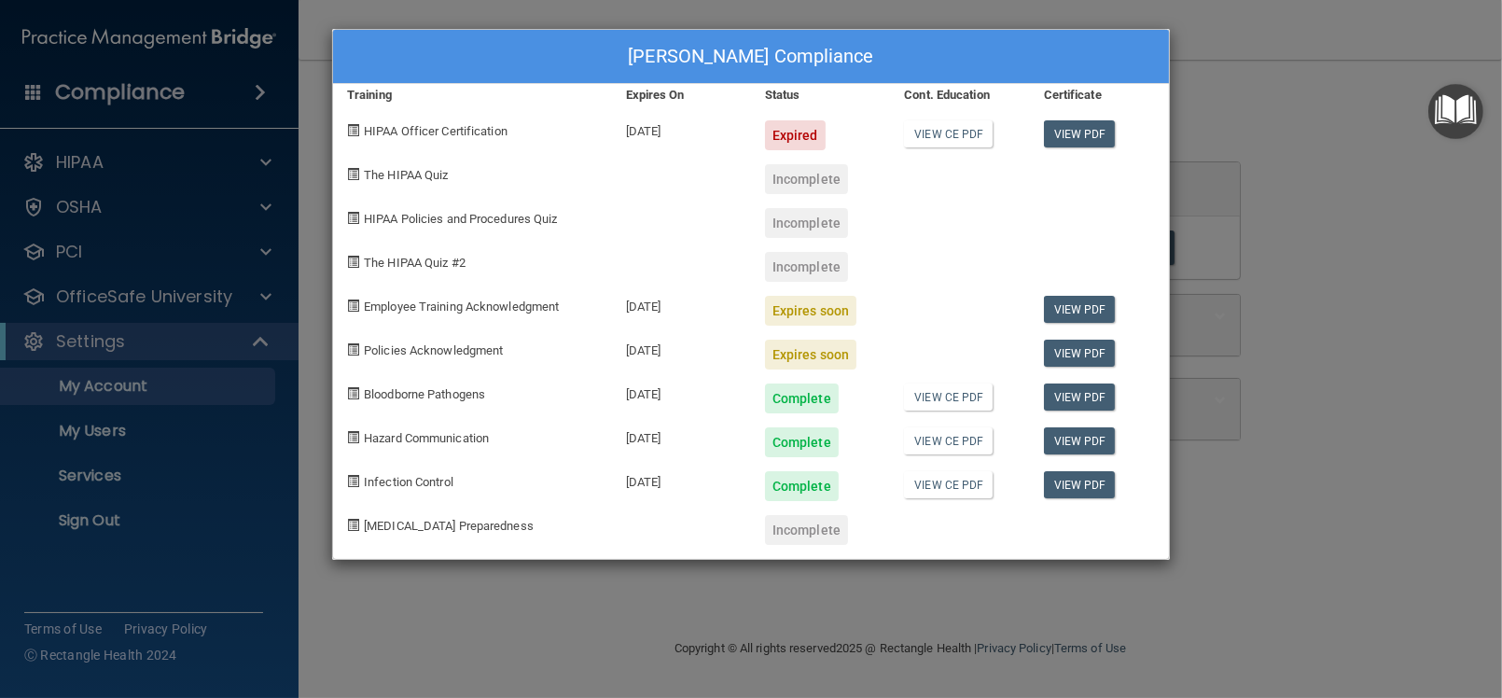
click at [1223, 94] on div "Lisa Moorman's Compliance Training Expires On Status Cont. Education Certificat…" at bounding box center [751, 349] width 1502 height 698
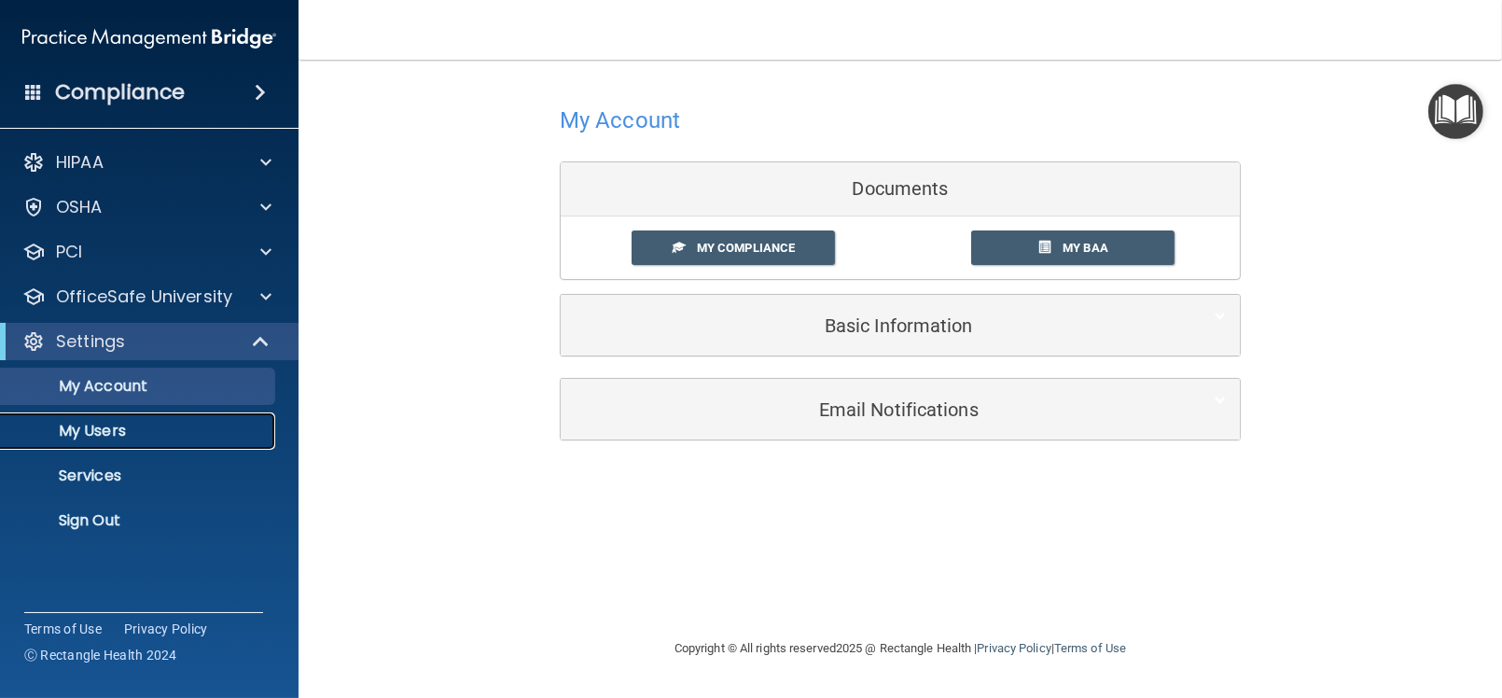
click at [113, 435] on p "My Users" at bounding box center [139, 431] width 255 height 19
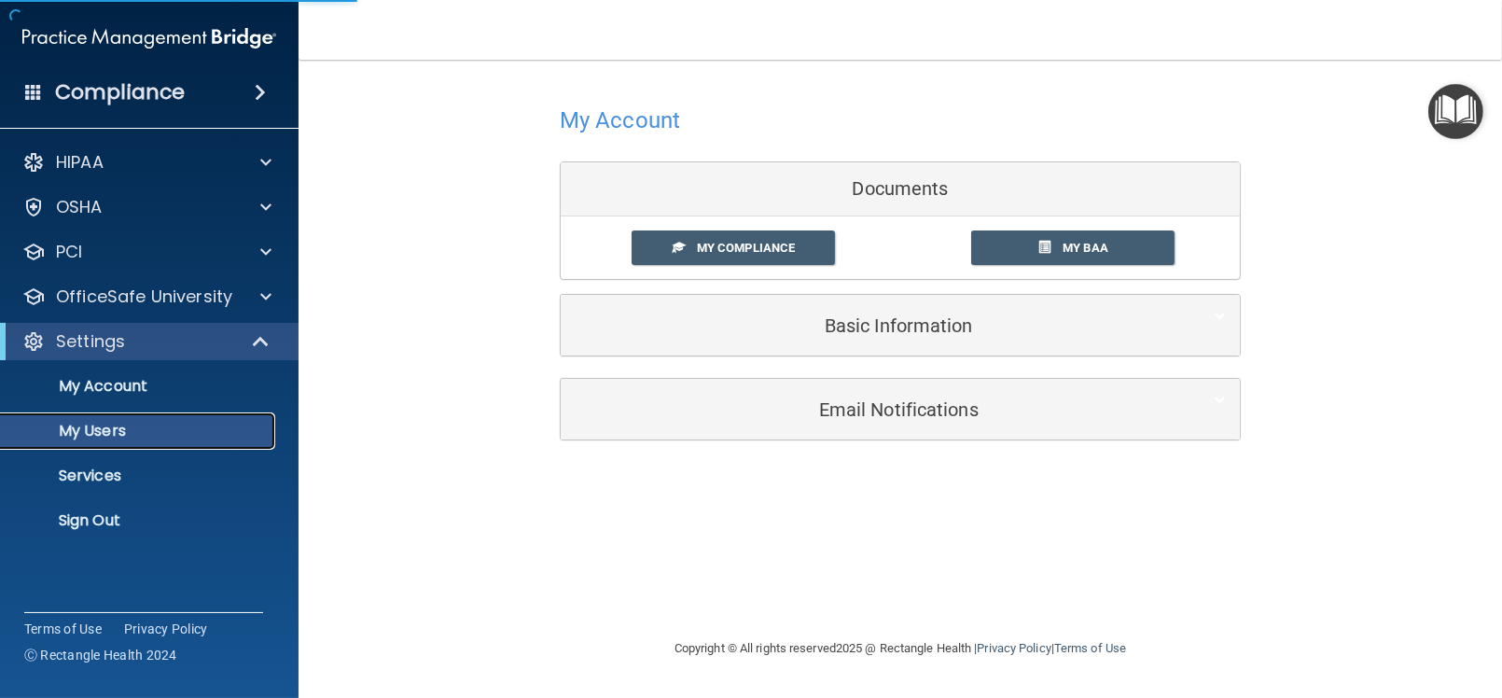
select select "20"
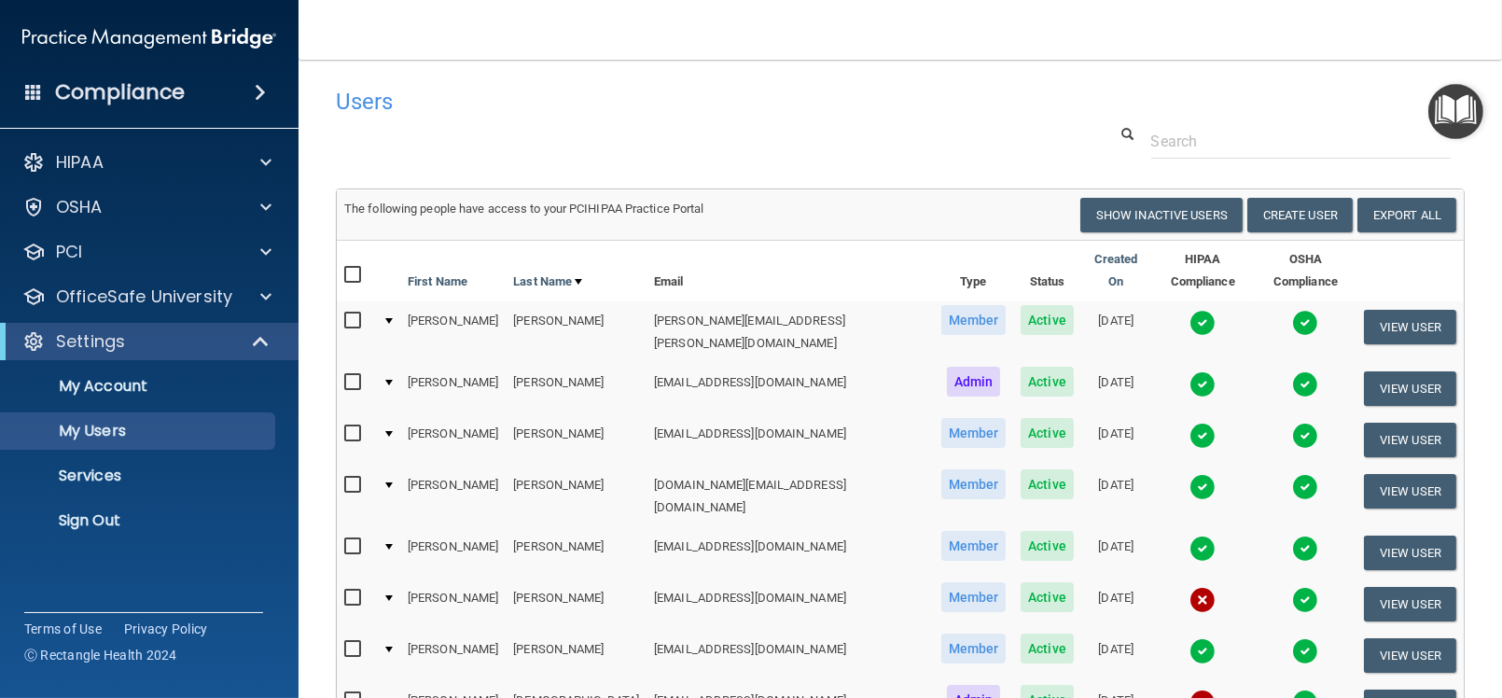
click at [358, 313] on input "checkbox" at bounding box center [354, 320] width 21 height 15
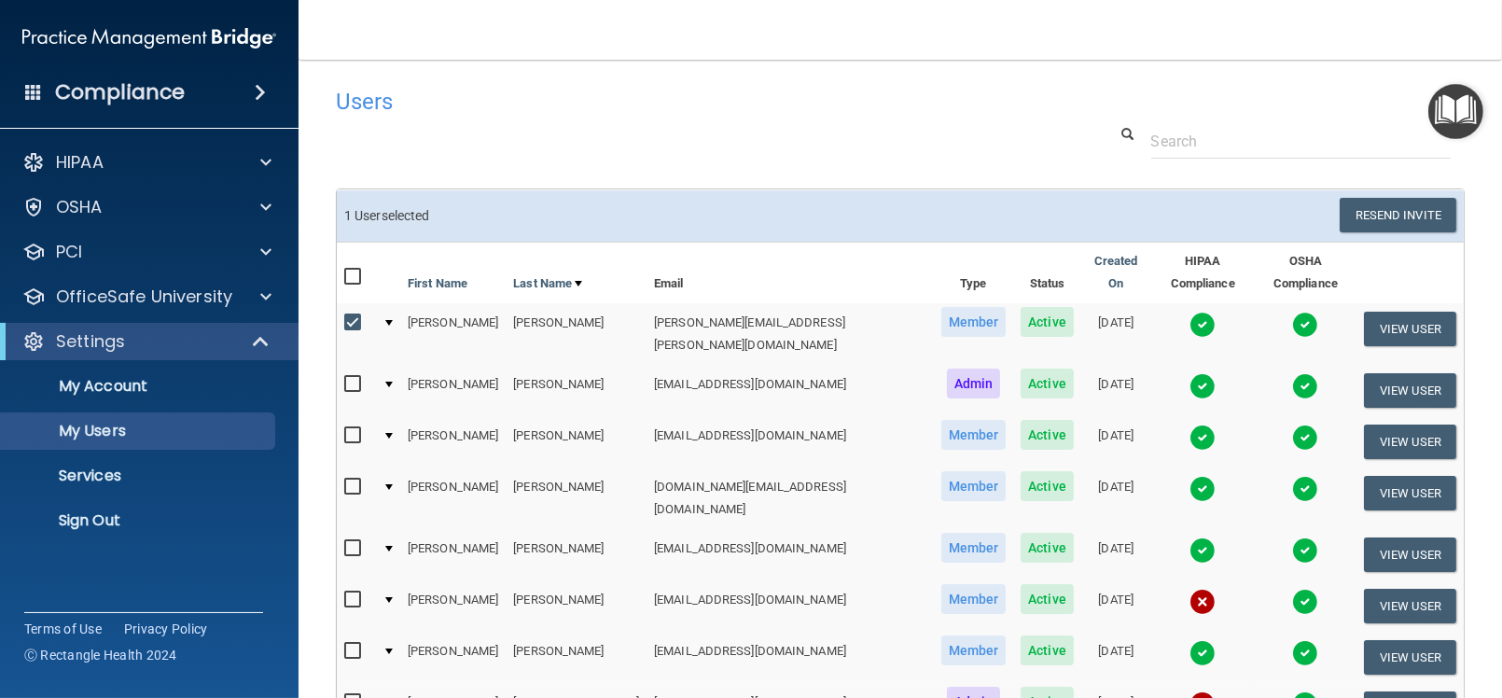
click at [347, 315] on input "checkbox" at bounding box center [354, 322] width 21 height 15
checkbox input "false"
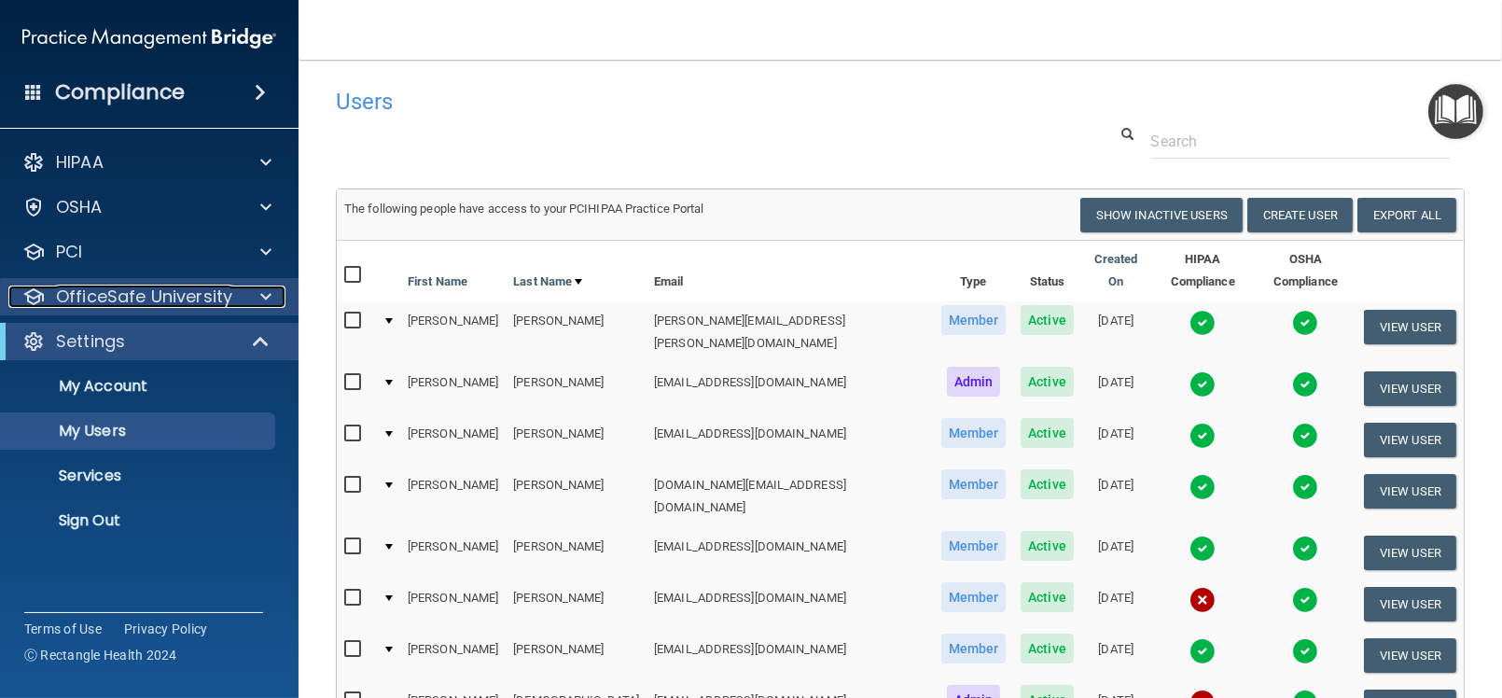
click at [247, 295] on div at bounding box center [263, 296] width 47 height 22
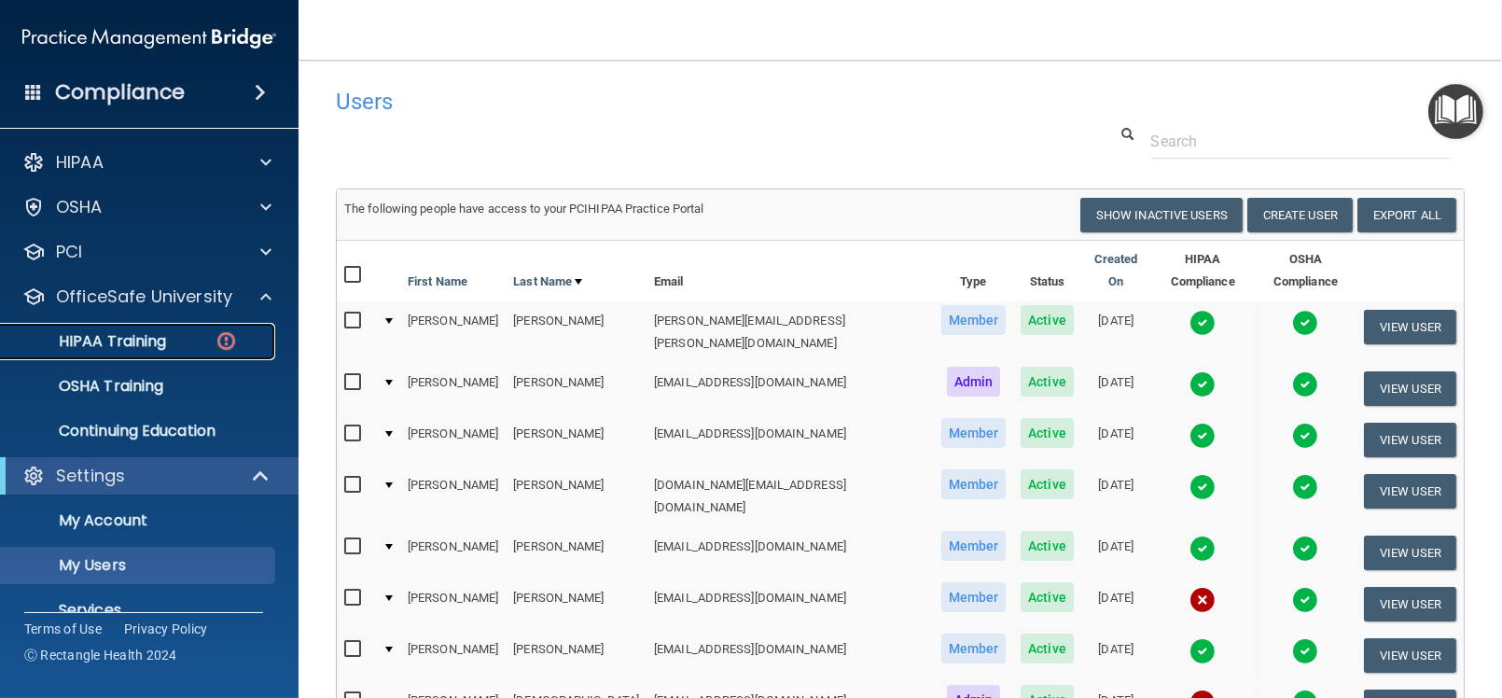
click at [181, 337] on div "HIPAA Training" at bounding box center [139, 341] width 255 height 19
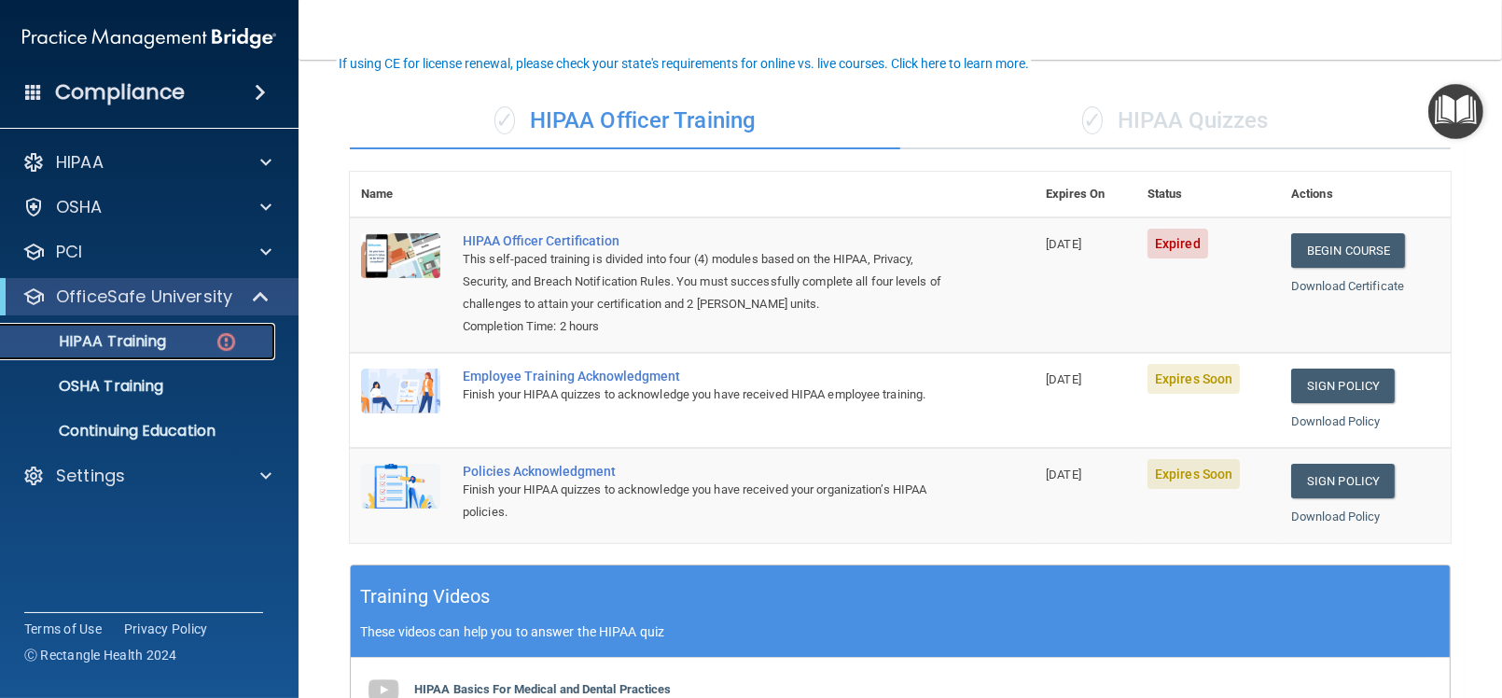
scroll to position [125, 0]
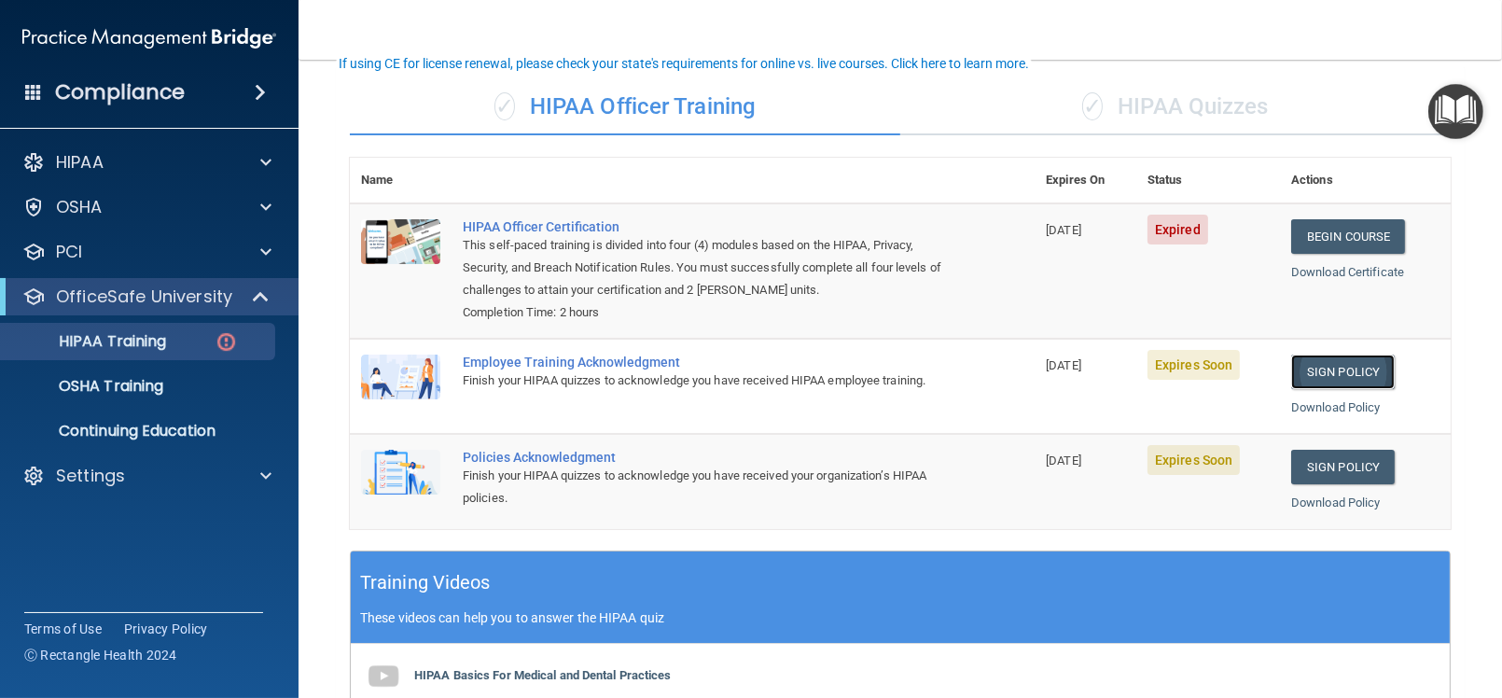
click at [1337, 358] on link "Sign Policy" at bounding box center [1343, 372] width 104 height 35
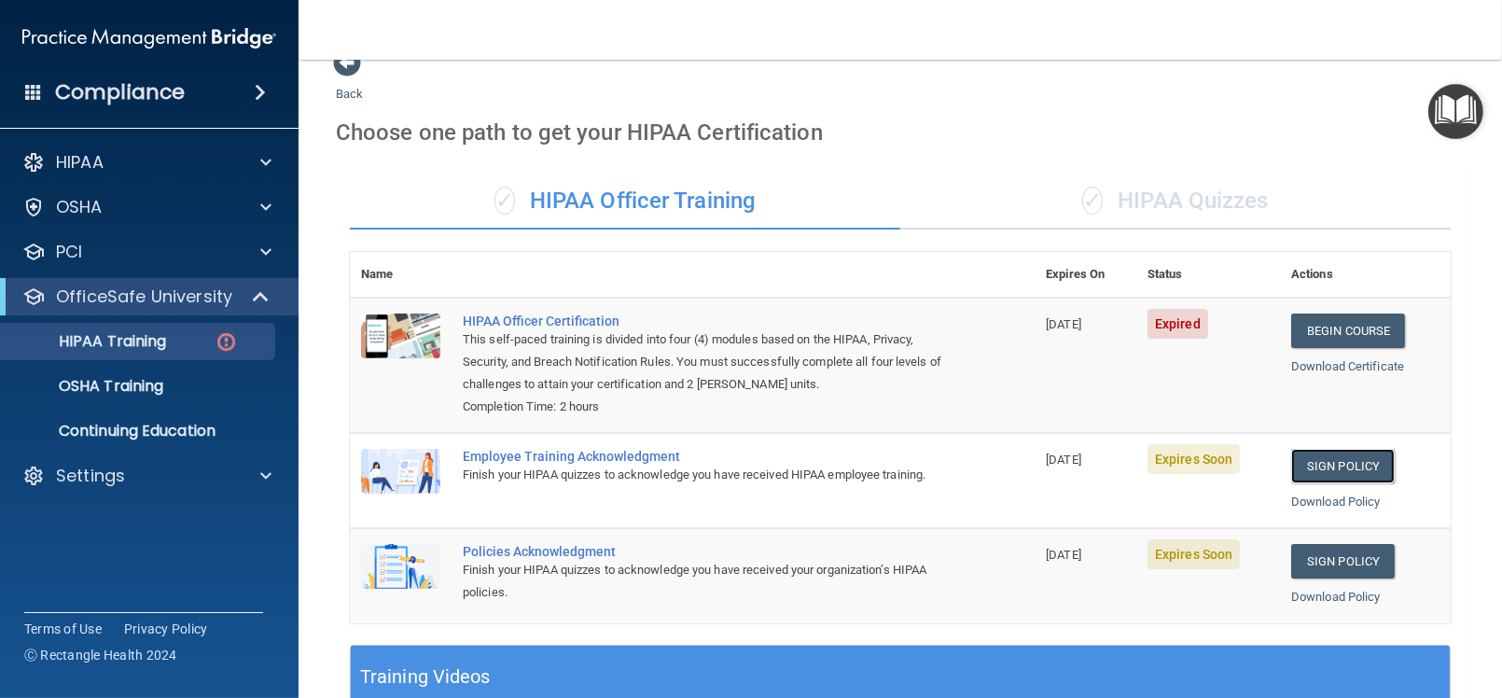
scroll to position [0, 0]
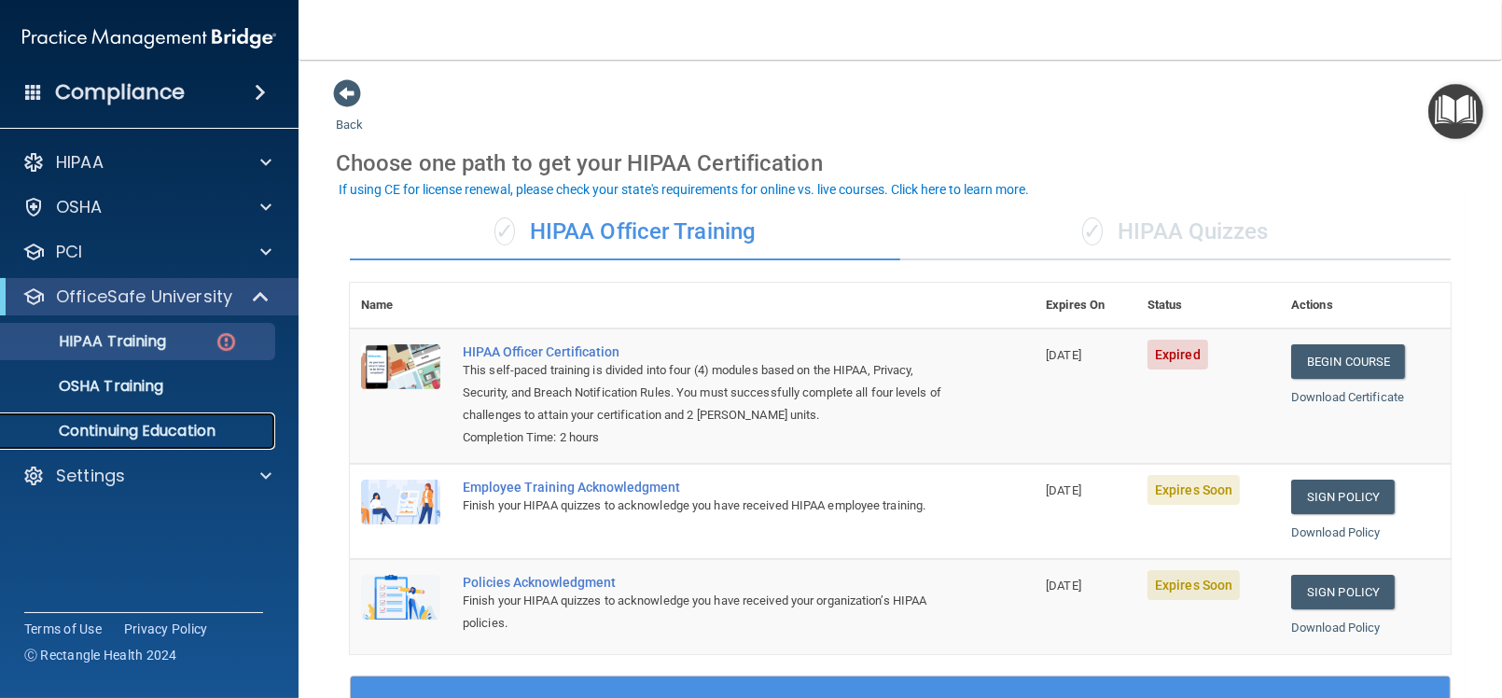
click at [222, 424] on p "Continuing Education" at bounding box center [139, 431] width 255 height 19
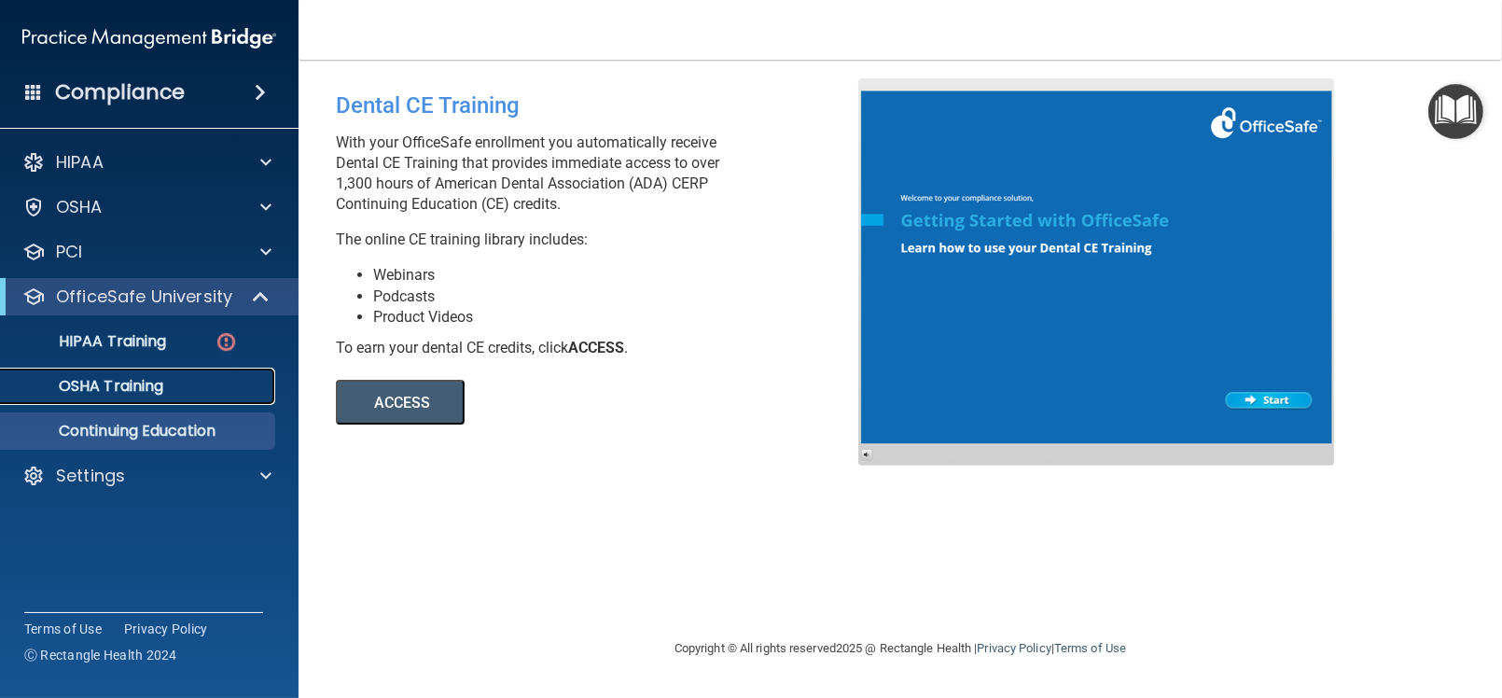
click at [225, 387] on div "OSHA Training" at bounding box center [139, 386] width 255 height 19
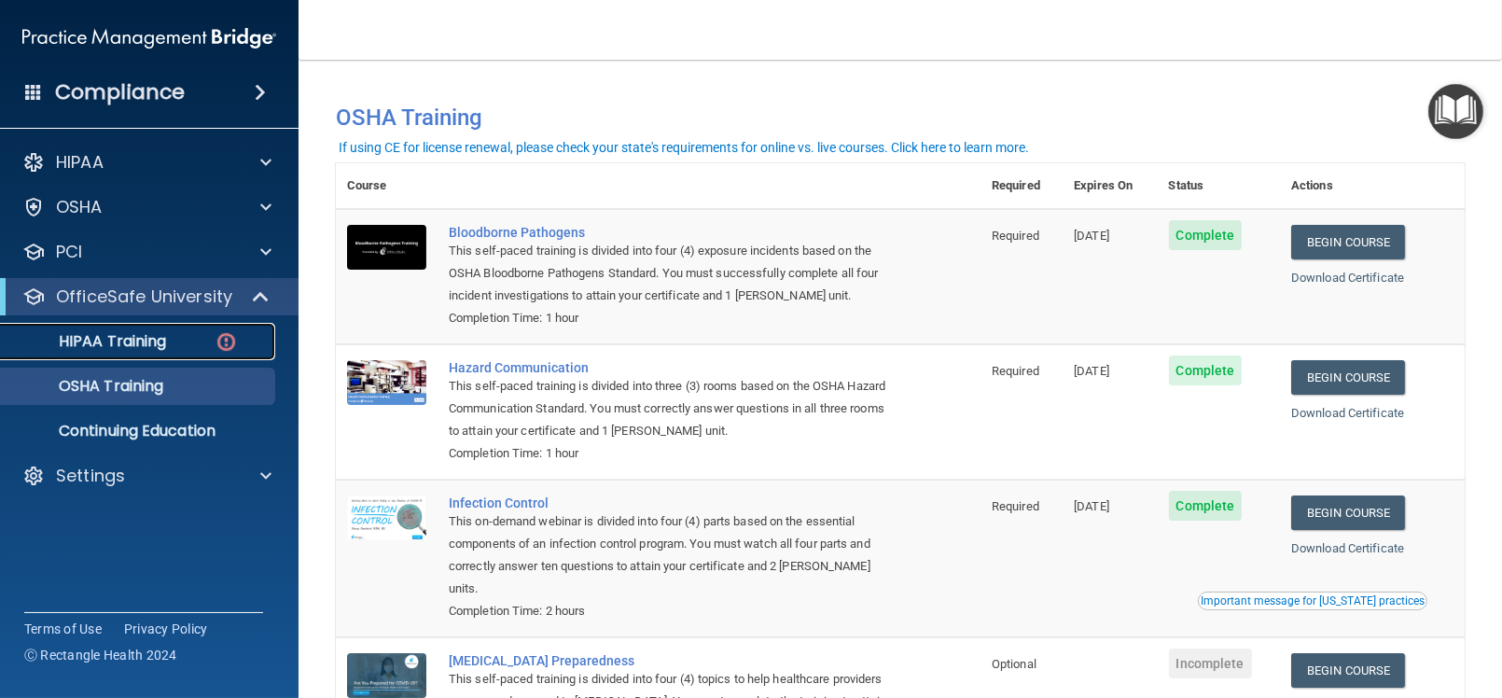
click at [151, 339] on p "HIPAA Training" at bounding box center [89, 341] width 154 height 19
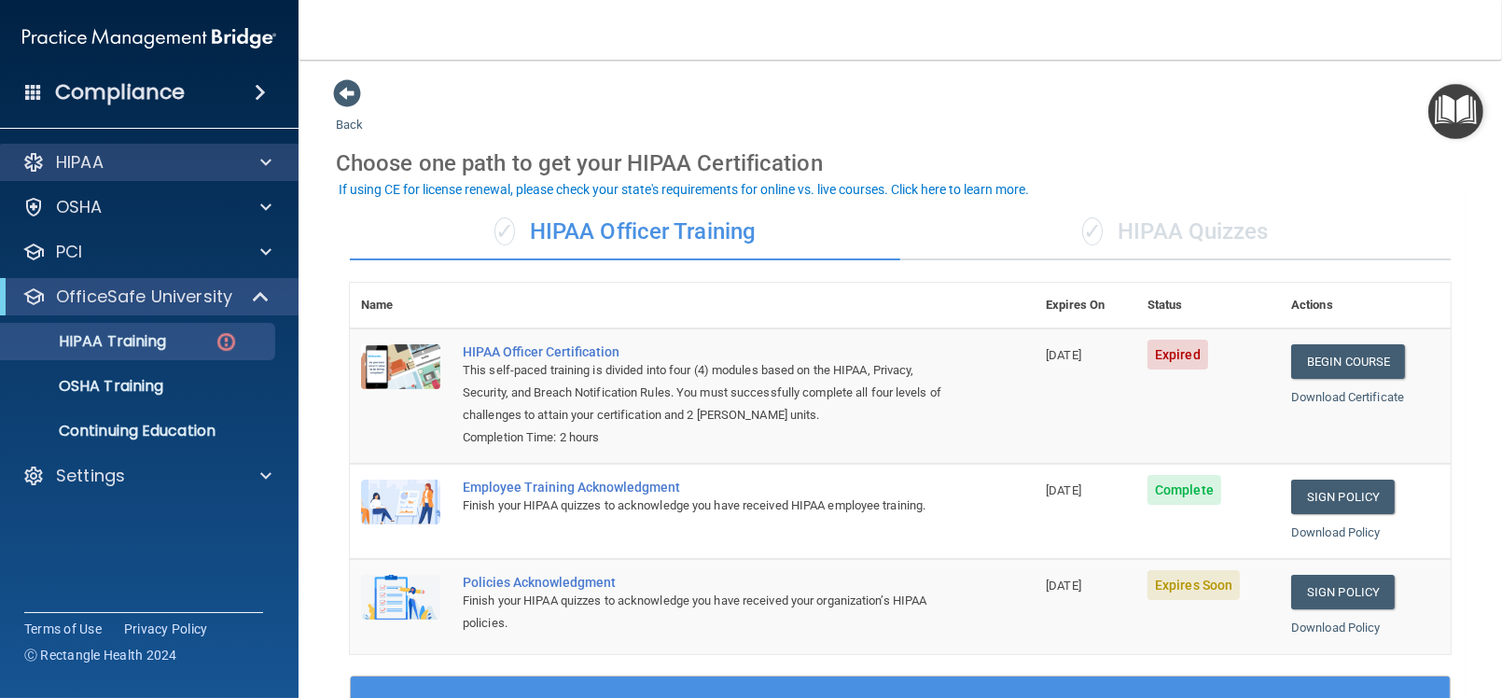
click at [264, 149] on div "HIPAA" at bounding box center [149, 162] width 299 height 37
click at [263, 155] on span at bounding box center [265, 162] width 11 height 22
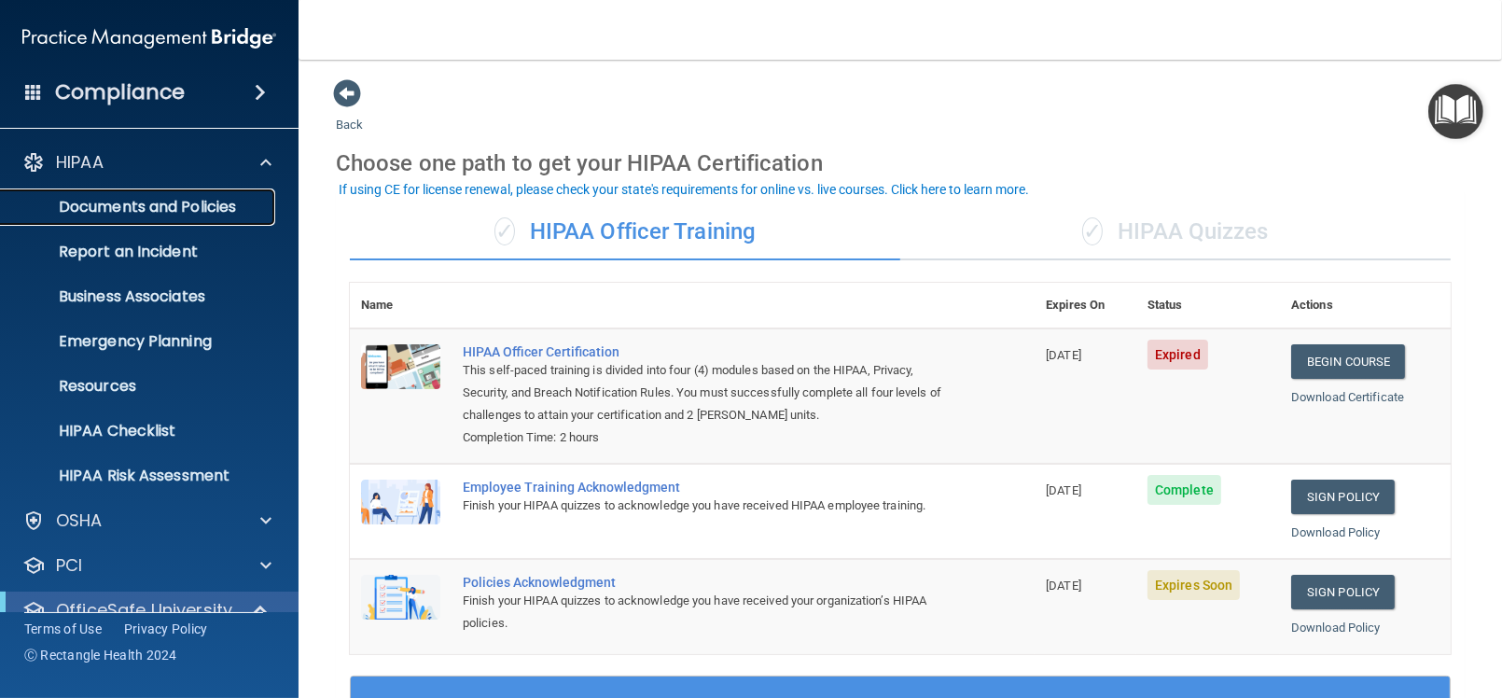
click at [168, 208] on p "Documents and Policies" at bounding box center [139, 207] width 255 height 19
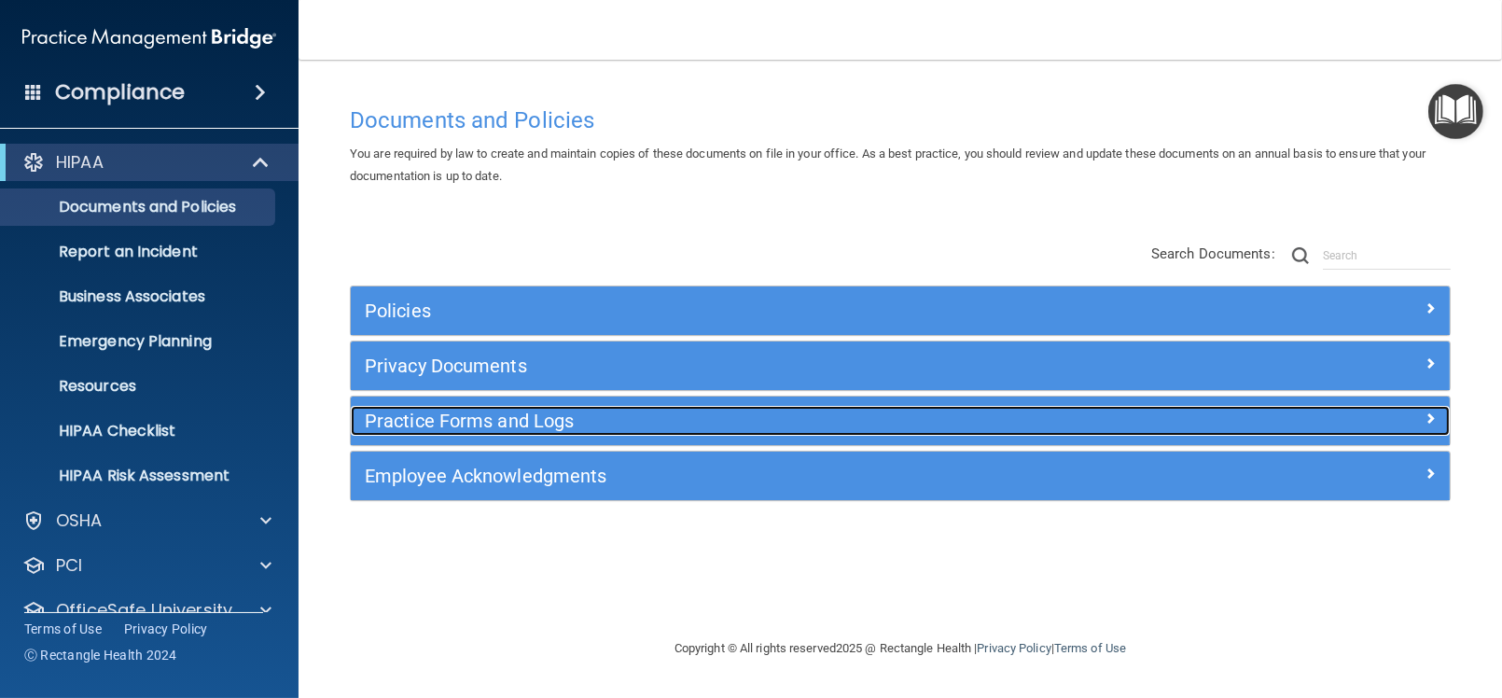
click at [445, 430] on h5 "Practice Forms and Logs" at bounding box center [763, 420] width 797 height 21
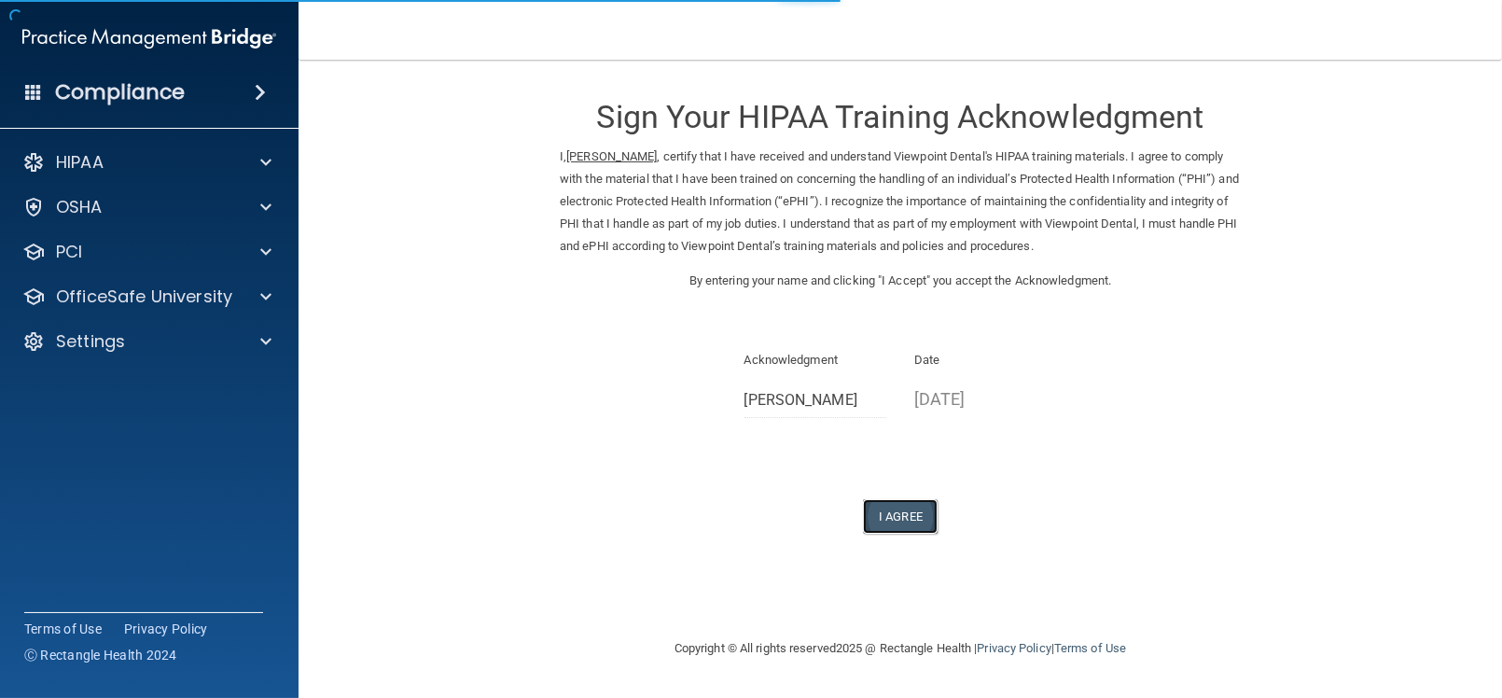
click at [912, 524] on button "I Agree" at bounding box center [900, 516] width 75 height 35
